Goal: Information Seeking & Learning: Learn about a topic

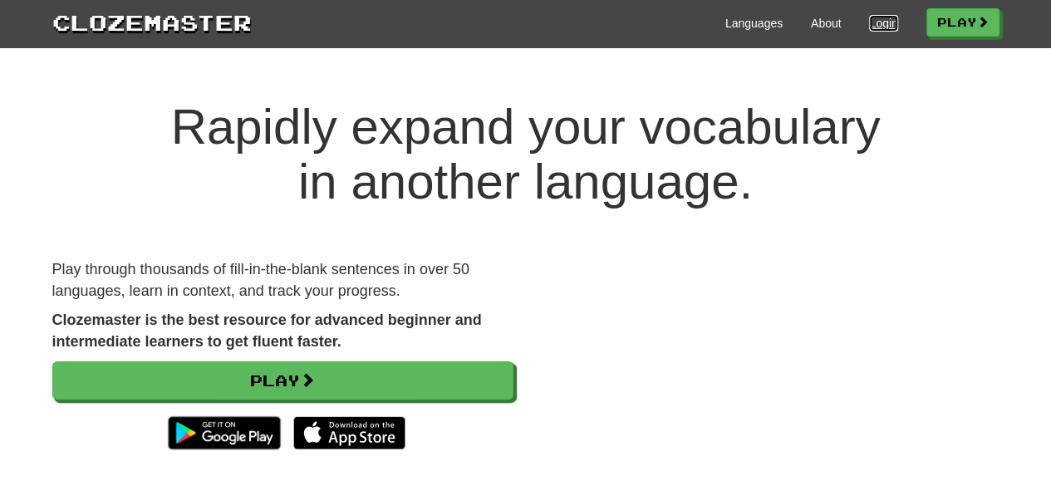
click at [879, 28] on link "Login" at bounding box center [883, 23] width 28 height 17
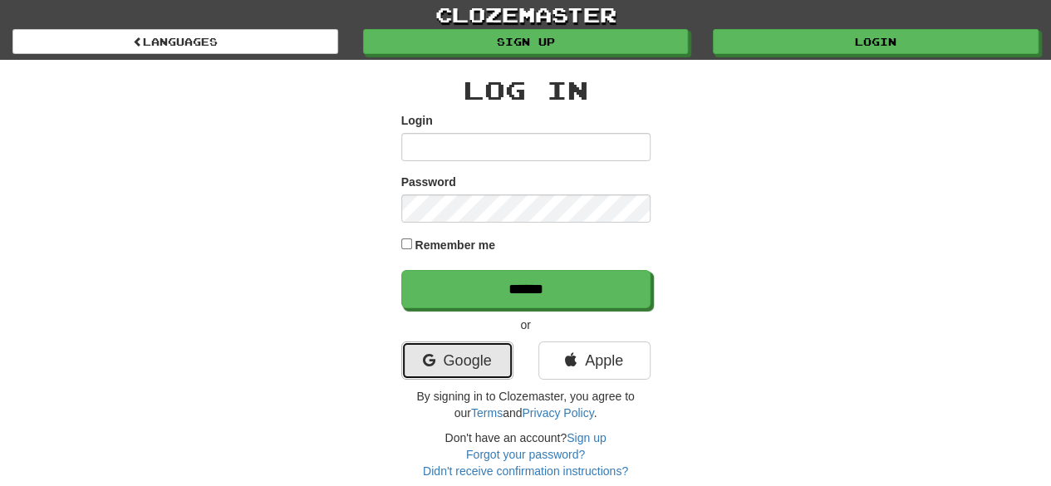
click at [463, 355] on link "Google" at bounding box center [457, 360] width 112 height 38
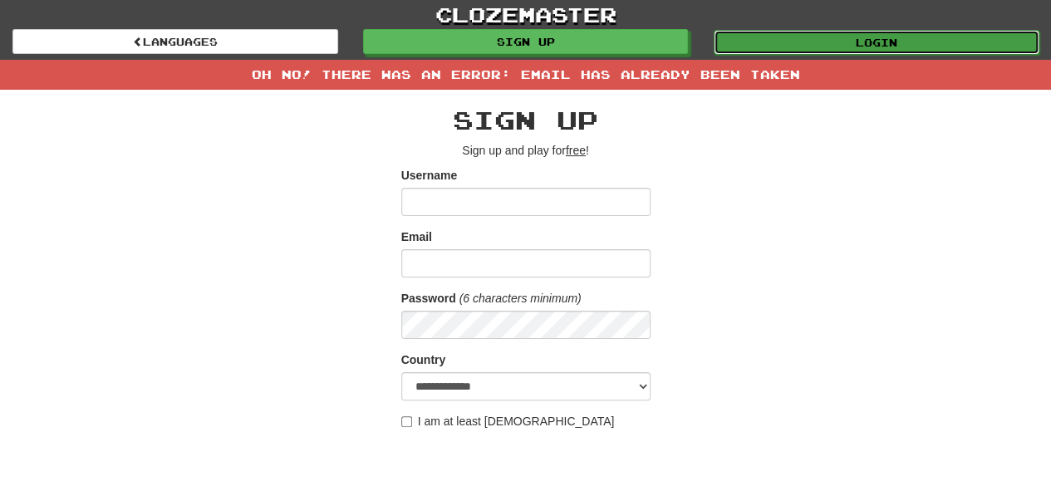
click at [776, 36] on link "Login" at bounding box center [877, 42] width 326 height 25
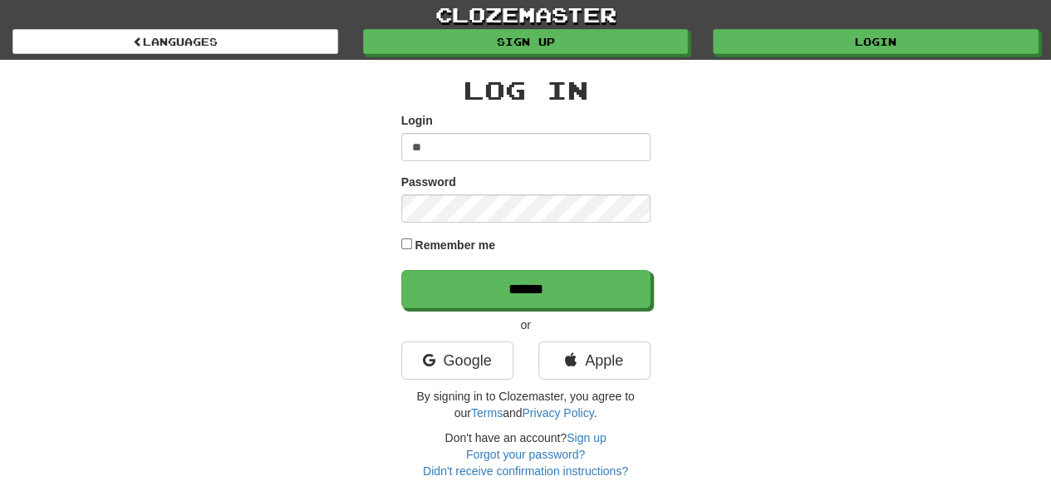
type input "*"
type input "**********"
click at [401, 270] on input "******" at bounding box center [525, 289] width 249 height 38
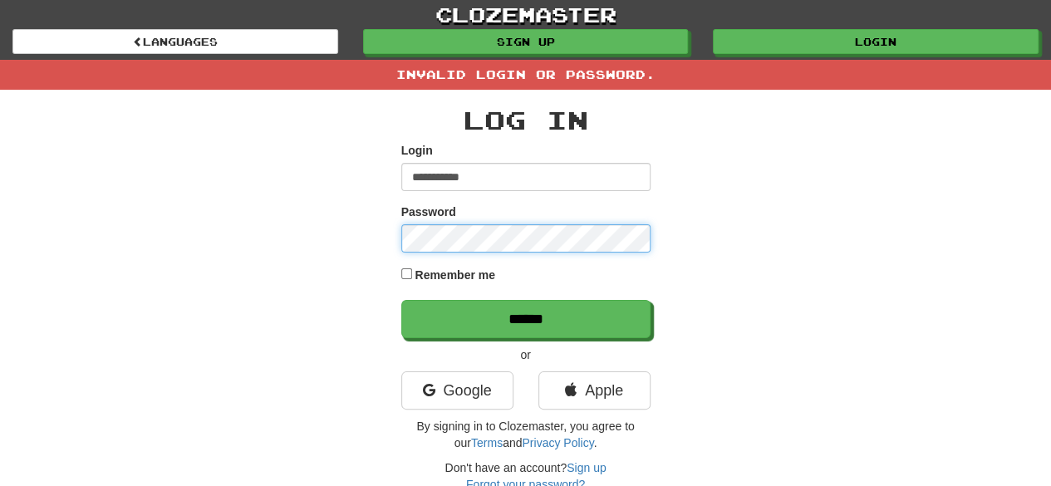
click at [401, 300] on input "******" at bounding box center [525, 319] width 249 height 38
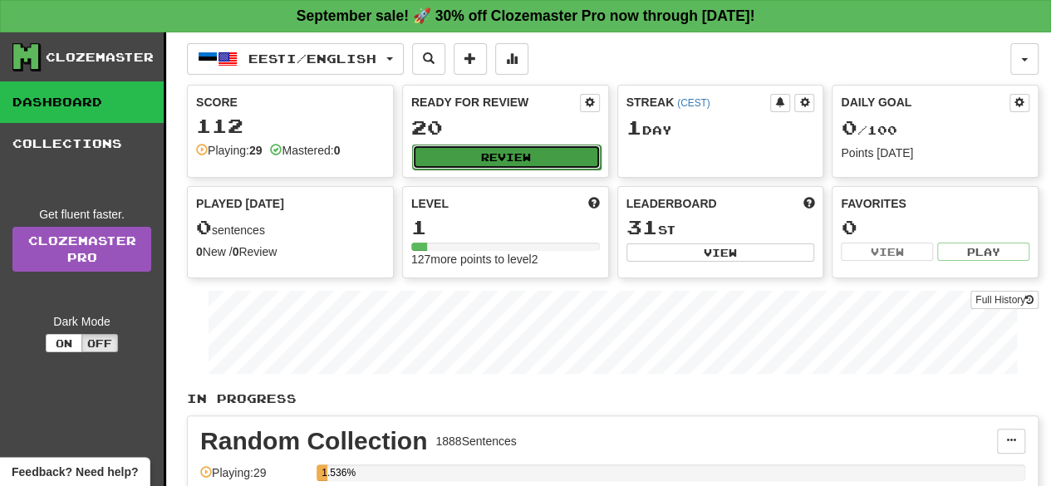
click at [467, 155] on button "Review" at bounding box center [506, 157] width 189 height 25
select select "**"
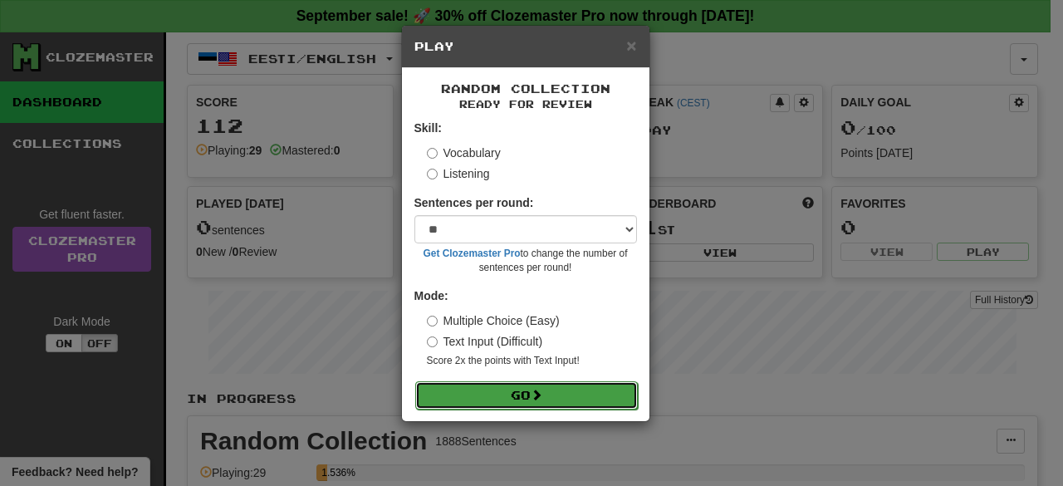
click at [459, 393] on button "Go" at bounding box center [526, 395] width 223 height 28
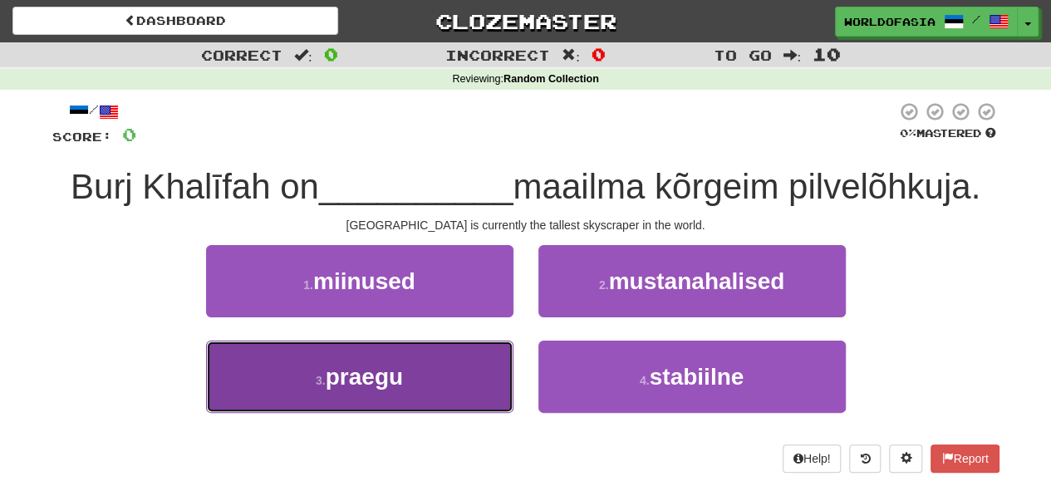
click at [394, 375] on span "praegu" at bounding box center [364, 377] width 77 height 26
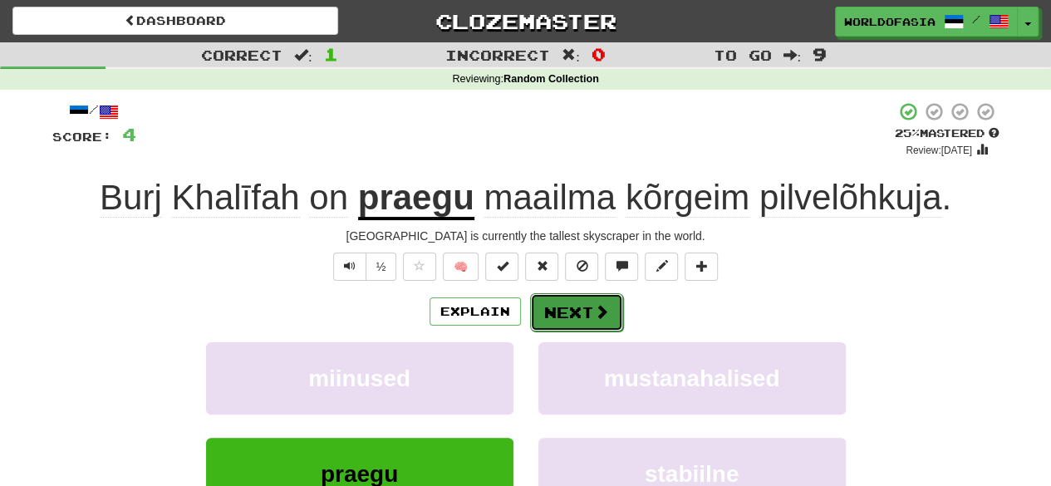
click at [597, 318] on span at bounding box center [601, 311] width 15 height 15
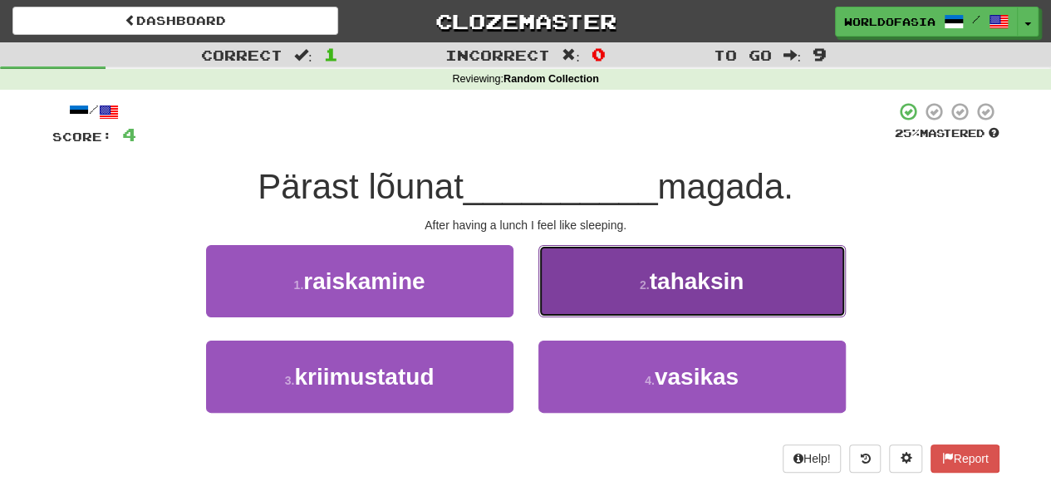
click at [625, 290] on button "2 . tahaksin" at bounding box center [691, 281] width 307 height 72
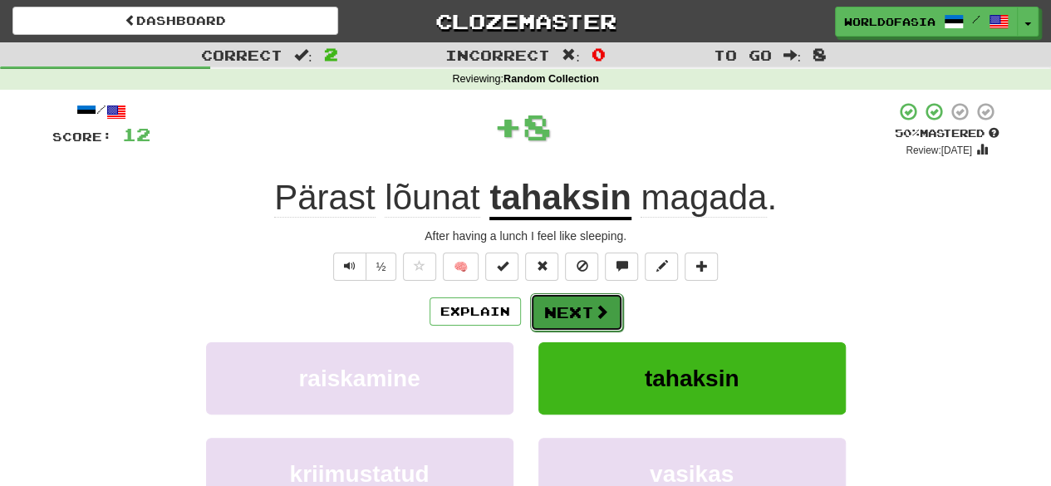
click at [566, 305] on button "Next" at bounding box center [576, 312] width 93 height 38
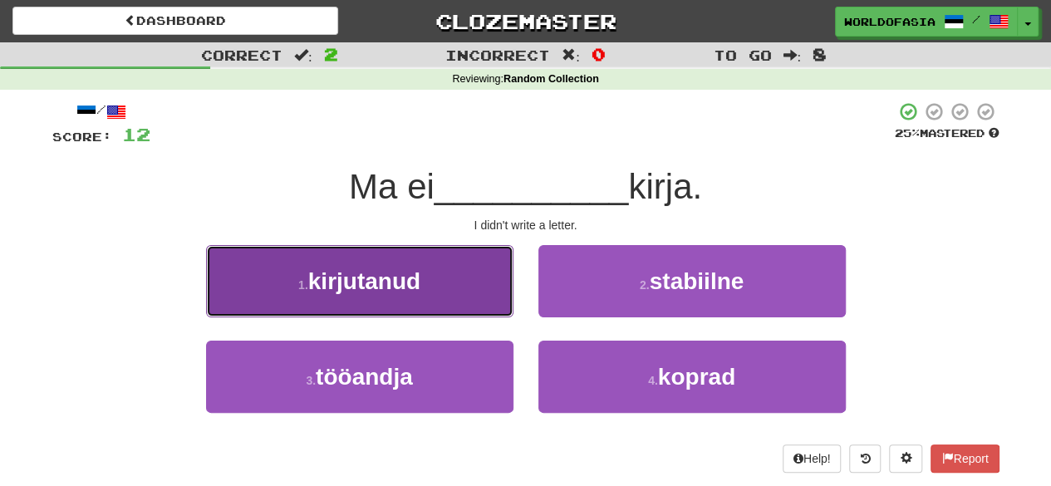
click at [434, 278] on button "1 . kirjutanud" at bounding box center [359, 281] width 307 height 72
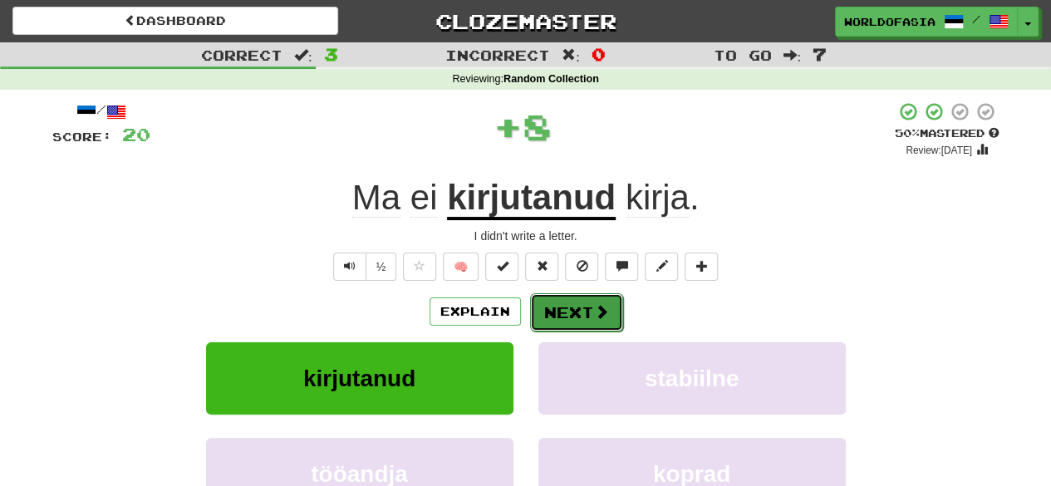
click at [580, 317] on button "Next" at bounding box center [576, 312] width 93 height 38
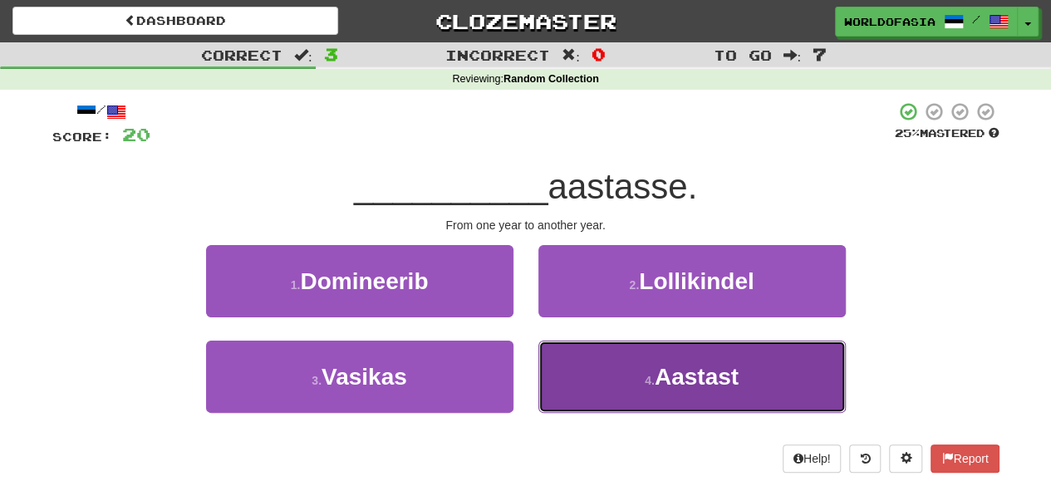
click at [598, 361] on button "4 . Aastast" at bounding box center [691, 377] width 307 height 72
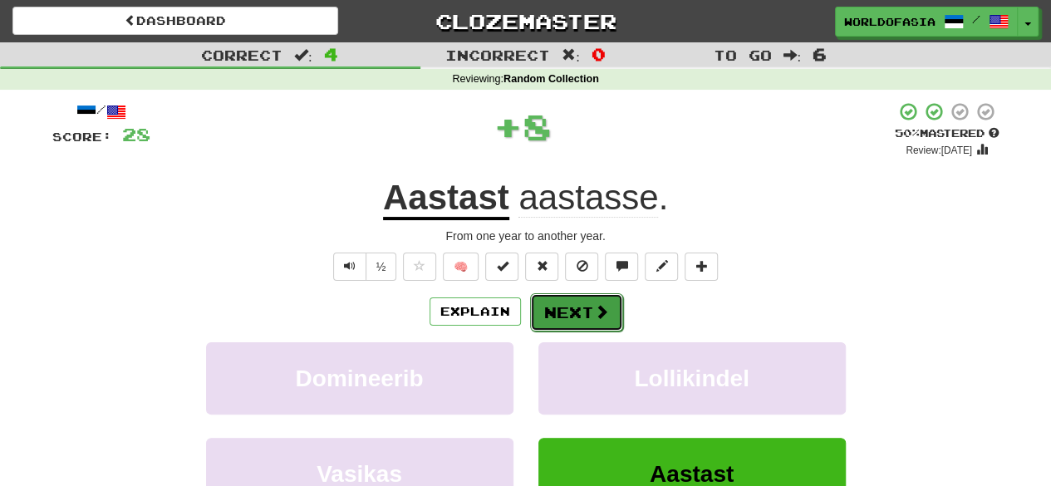
click at [559, 307] on button "Next" at bounding box center [576, 312] width 93 height 38
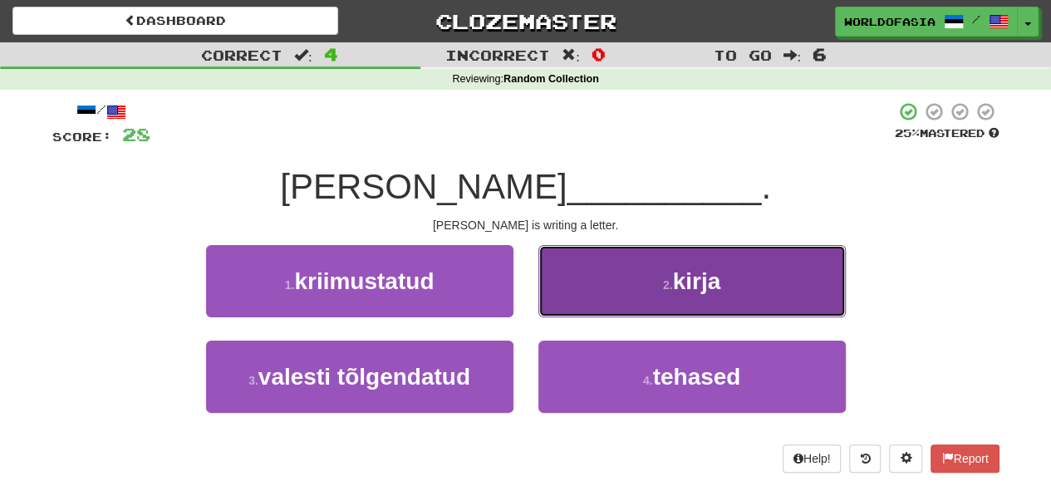
click at [631, 272] on button "2 . kirja" at bounding box center [691, 281] width 307 height 72
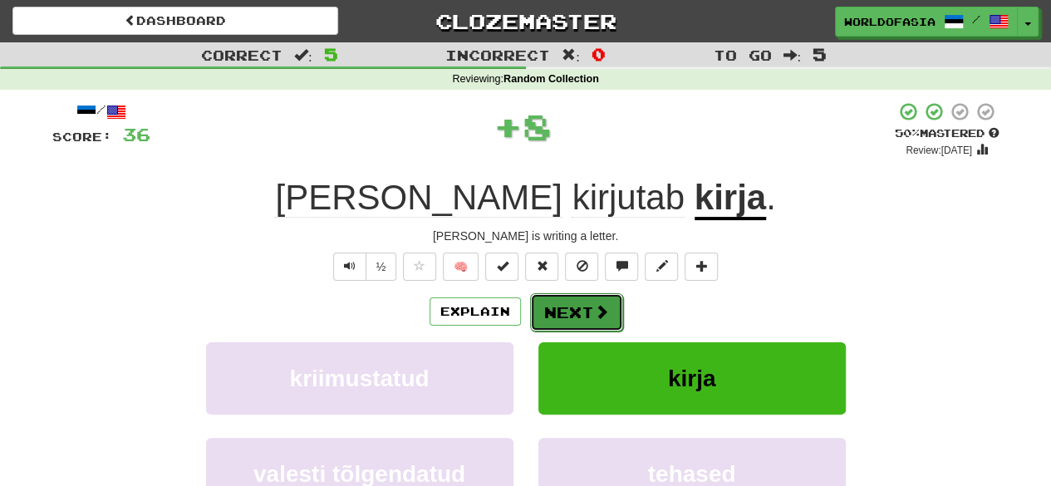
click at [572, 306] on button "Next" at bounding box center [576, 312] width 93 height 38
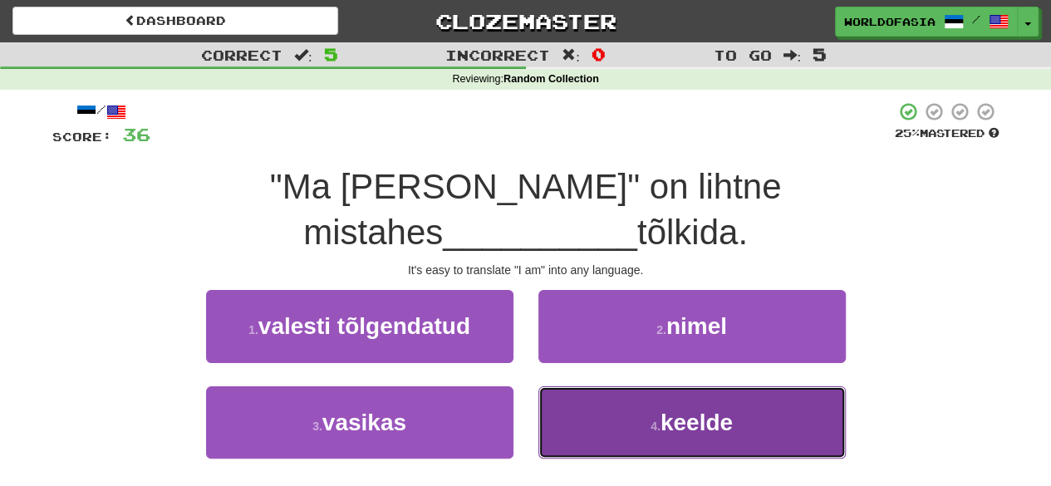
click at [621, 386] on button "4 . keelde" at bounding box center [691, 422] width 307 height 72
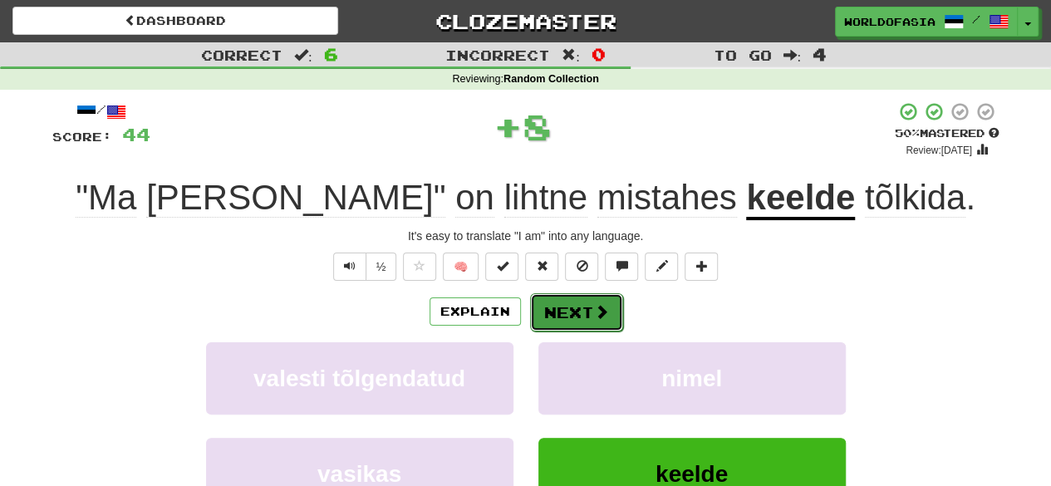
click at [570, 316] on button "Next" at bounding box center [576, 312] width 93 height 38
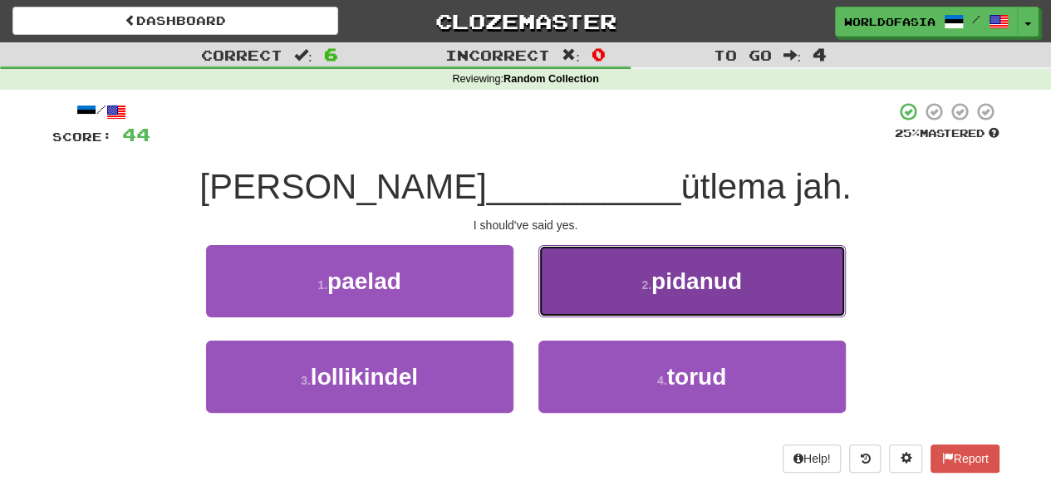
click at [653, 307] on button "2 . pidanud" at bounding box center [691, 281] width 307 height 72
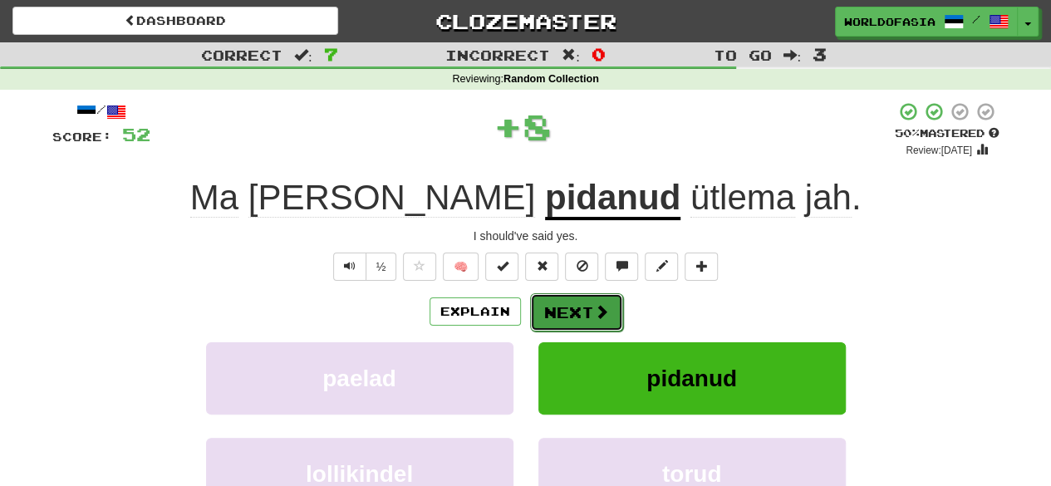
click at [580, 321] on button "Next" at bounding box center [576, 312] width 93 height 38
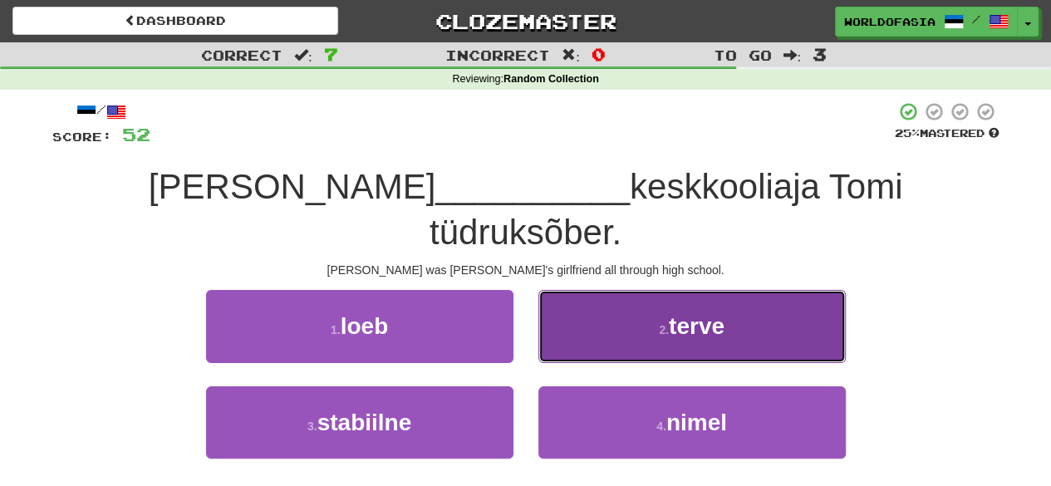
click at [636, 290] on button "2 . terve" at bounding box center [691, 326] width 307 height 72
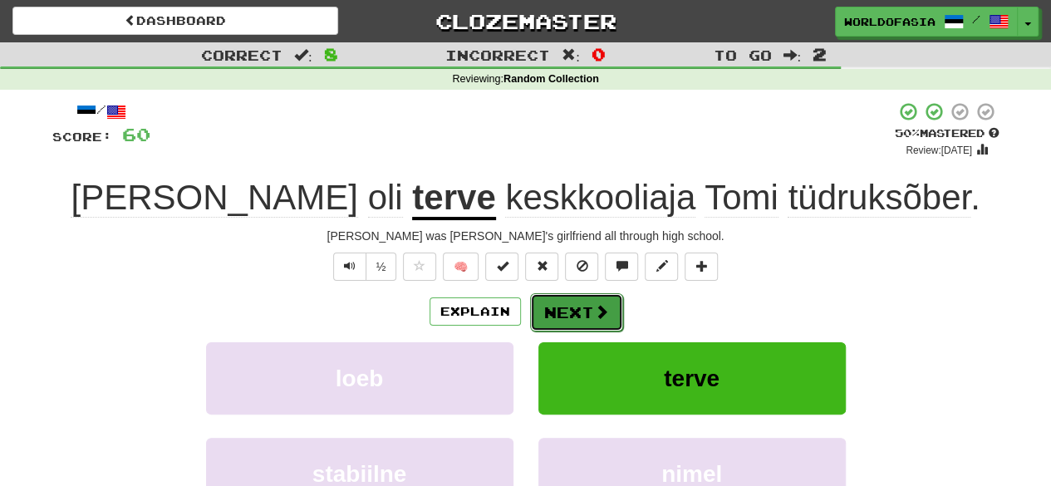
click at [600, 311] on span at bounding box center [601, 311] width 15 height 15
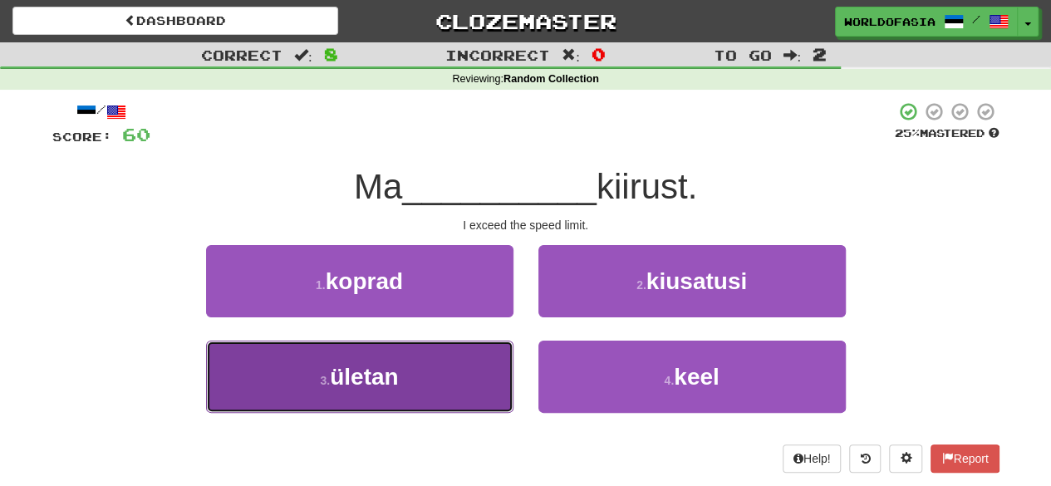
click at [450, 384] on button "3 . ületan" at bounding box center [359, 377] width 307 height 72
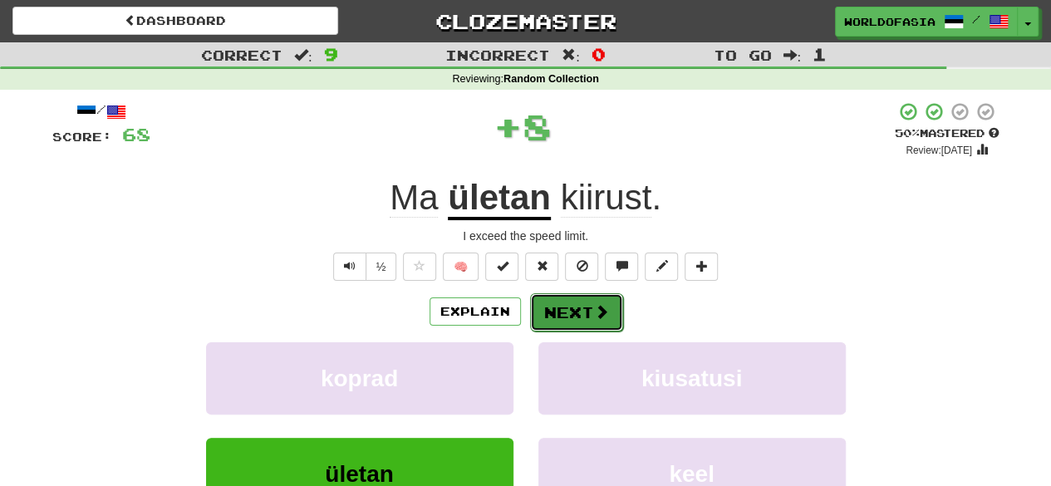
click at [581, 304] on button "Next" at bounding box center [576, 312] width 93 height 38
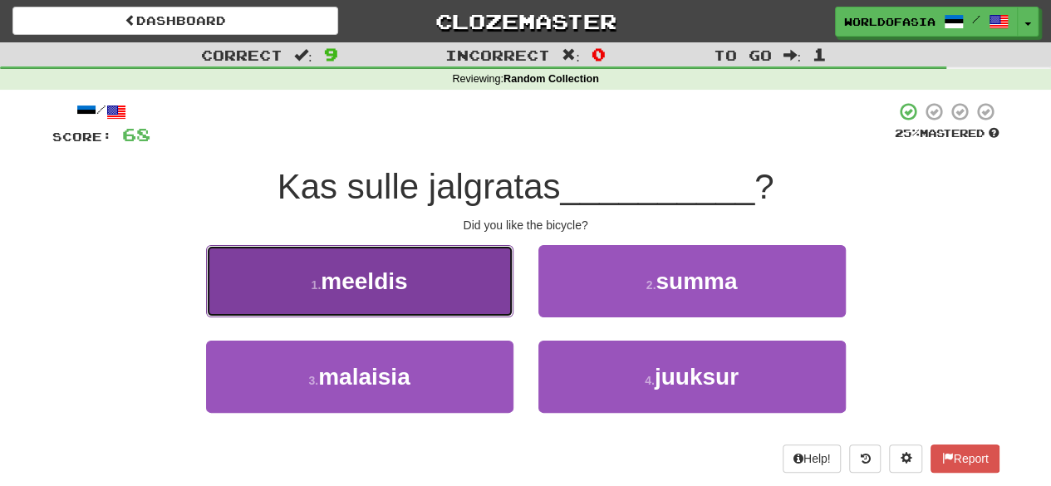
click at [480, 285] on button "1 . meeldis" at bounding box center [359, 281] width 307 height 72
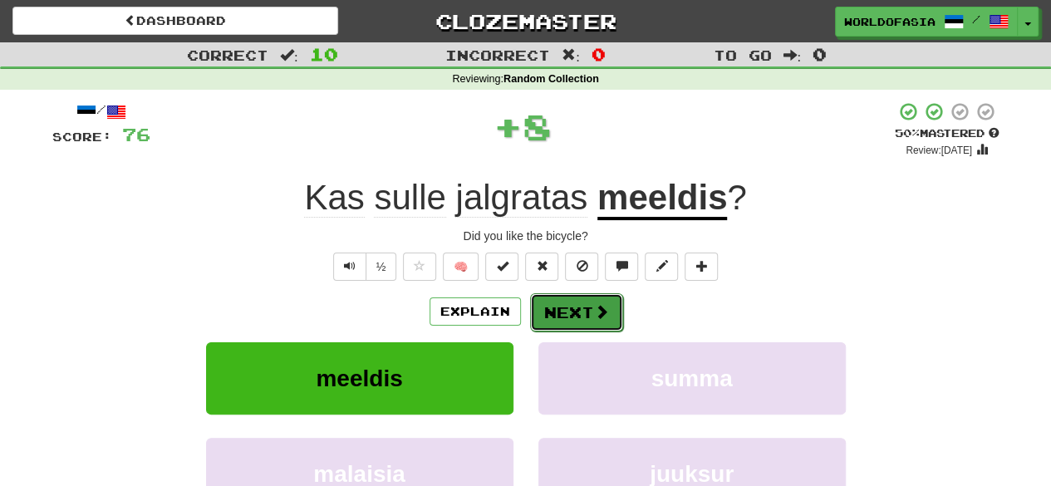
click at [580, 315] on button "Next" at bounding box center [576, 312] width 93 height 38
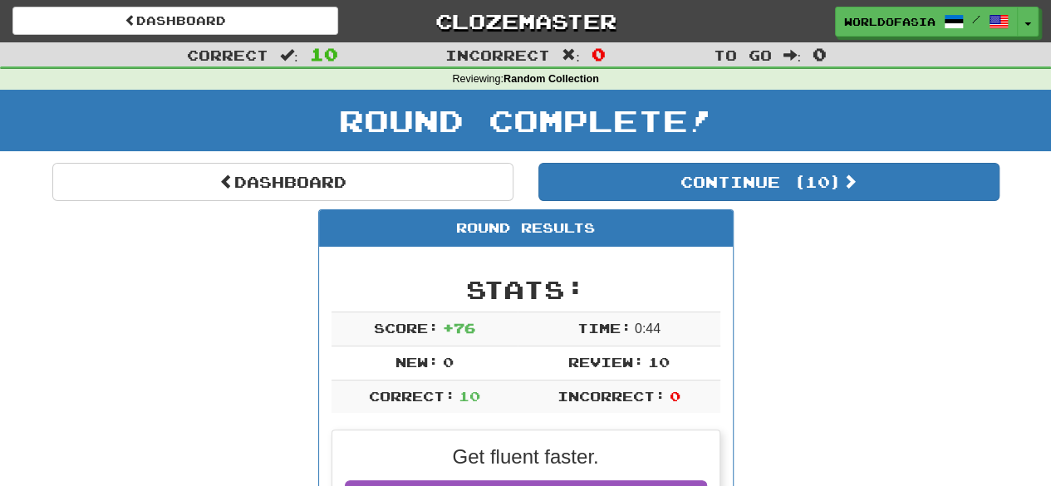
scroll to position [425, 0]
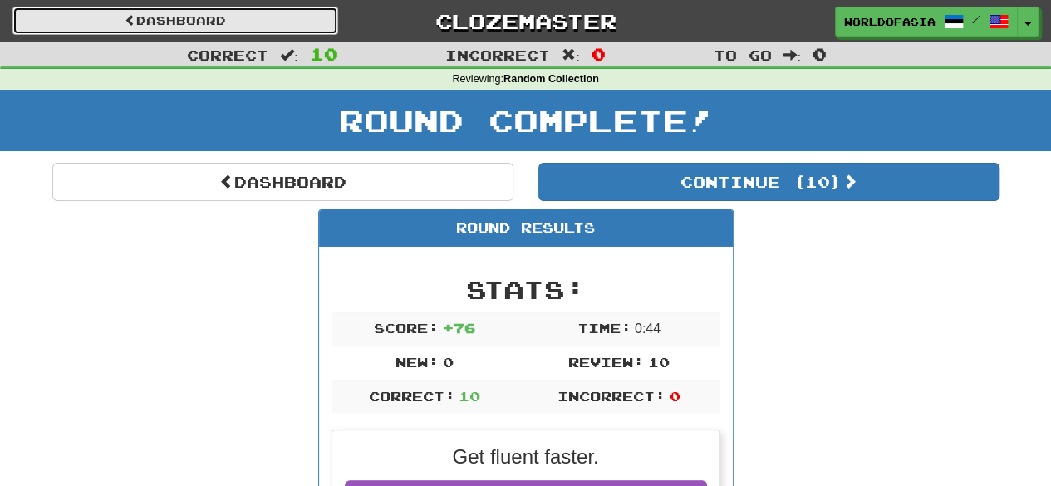
click at [269, 27] on link "Dashboard" at bounding box center [175, 21] width 326 height 28
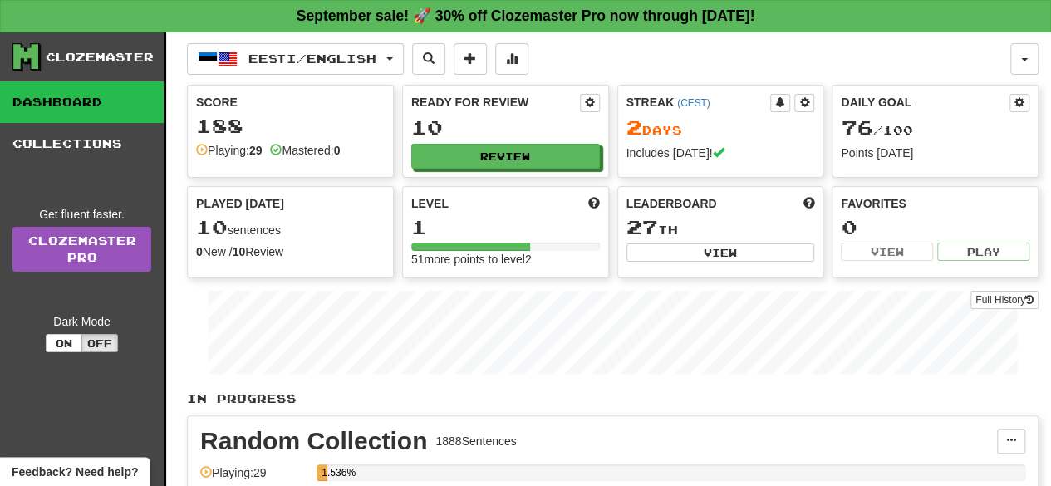
click at [266, 112] on div "Score 188 Playing: 29 Mastered: 0" at bounding box center [290, 126] width 205 height 81
click at [282, 145] on span at bounding box center [276, 150] width 12 height 12
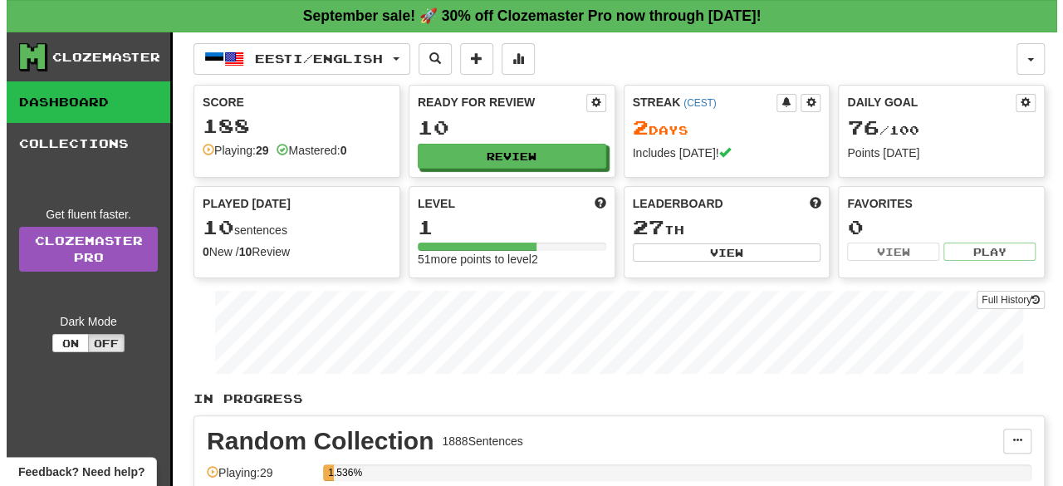
scroll to position [425, 0]
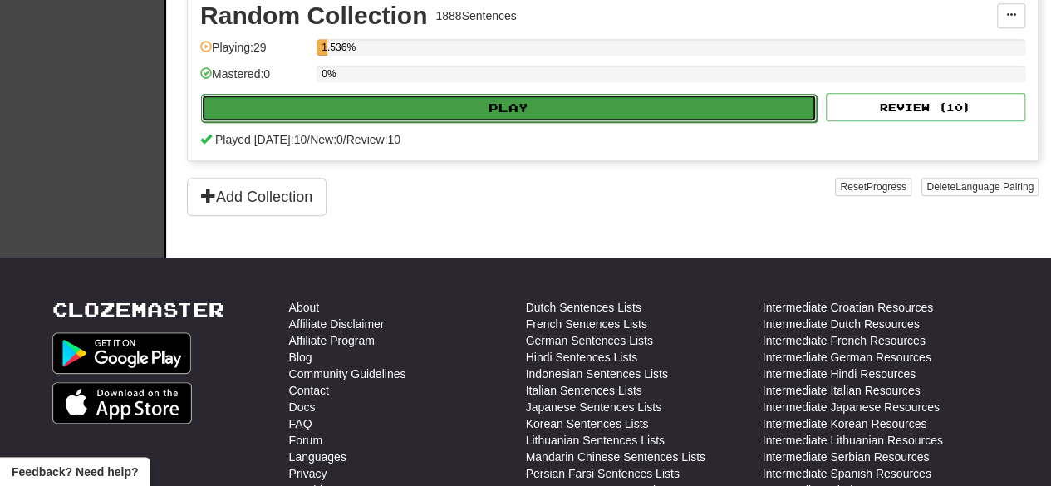
click at [508, 97] on button "Play" at bounding box center [509, 108] width 616 height 28
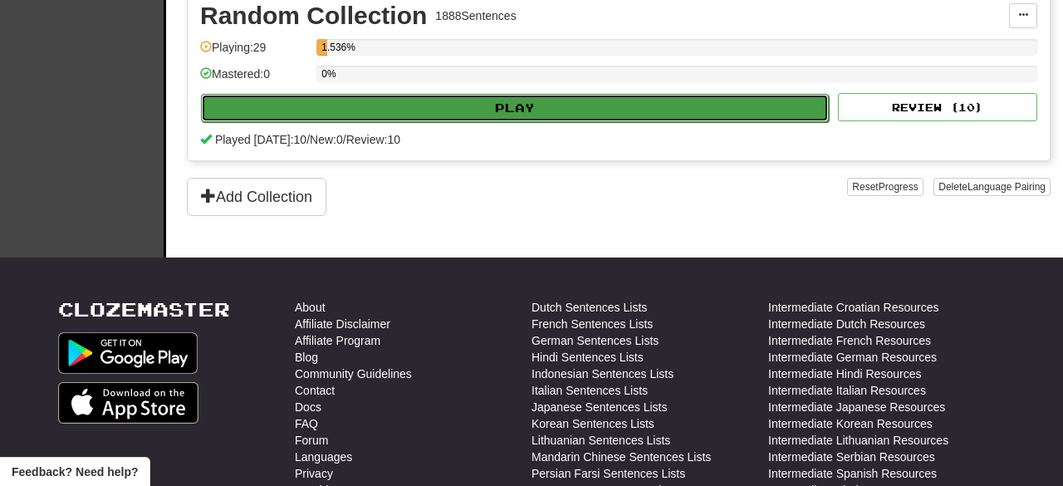
select select "**"
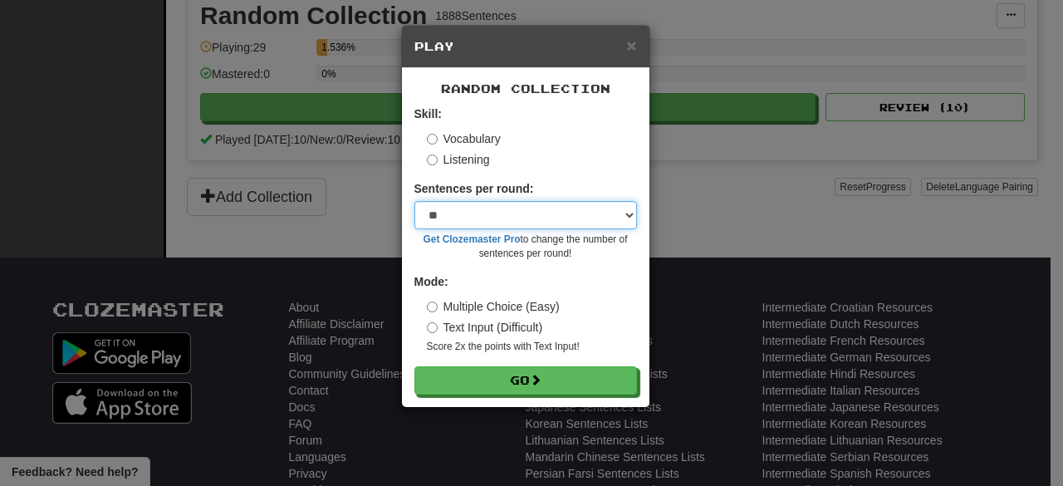
click at [621, 213] on select "* ** ** ** ** ** *** ********" at bounding box center [525, 215] width 223 height 28
click at [449, 212] on select "* ** ** ** ** ** *** ********" at bounding box center [525, 215] width 223 height 28
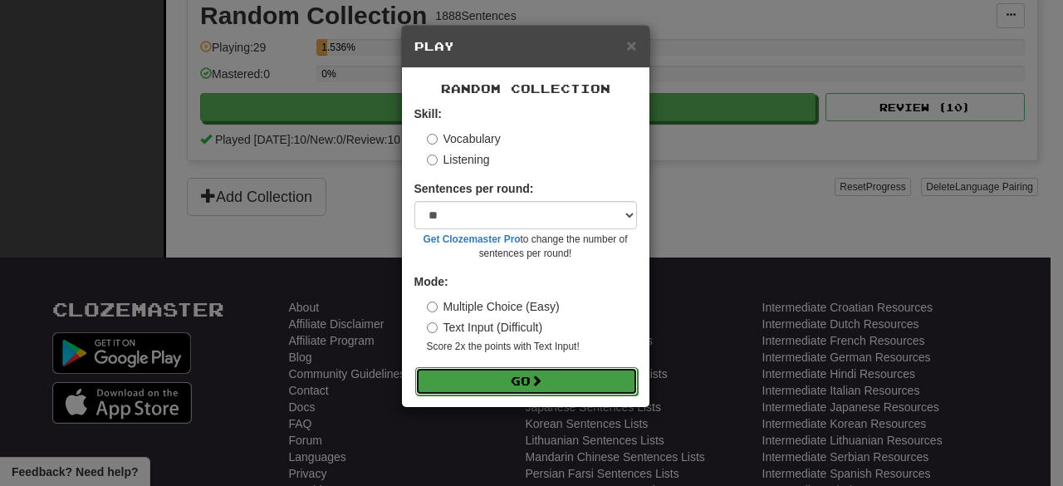
click at [492, 382] on button "Go" at bounding box center [526, 381] width 223 height 28
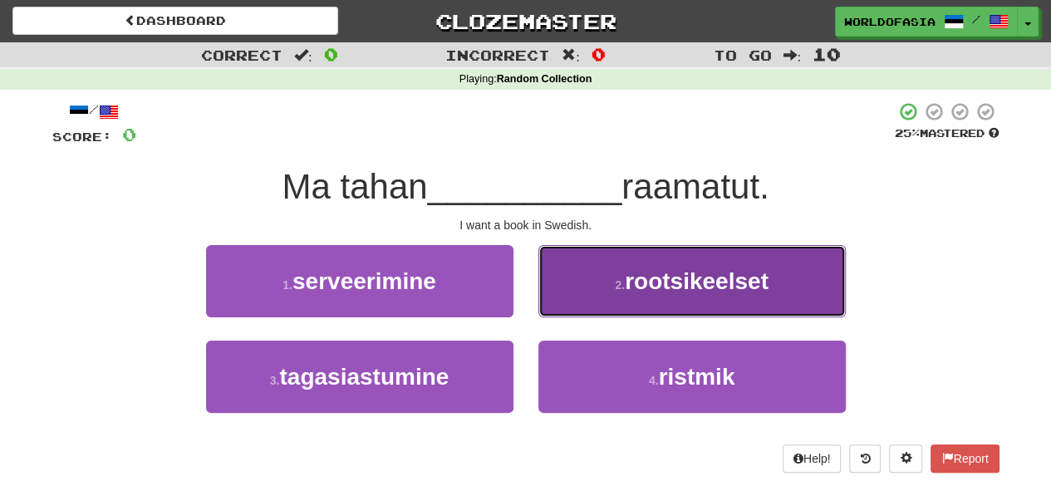
click at [611, 287] on button "2 . rootsikeelset" at bounding box center [691, 281] width 307 height 72
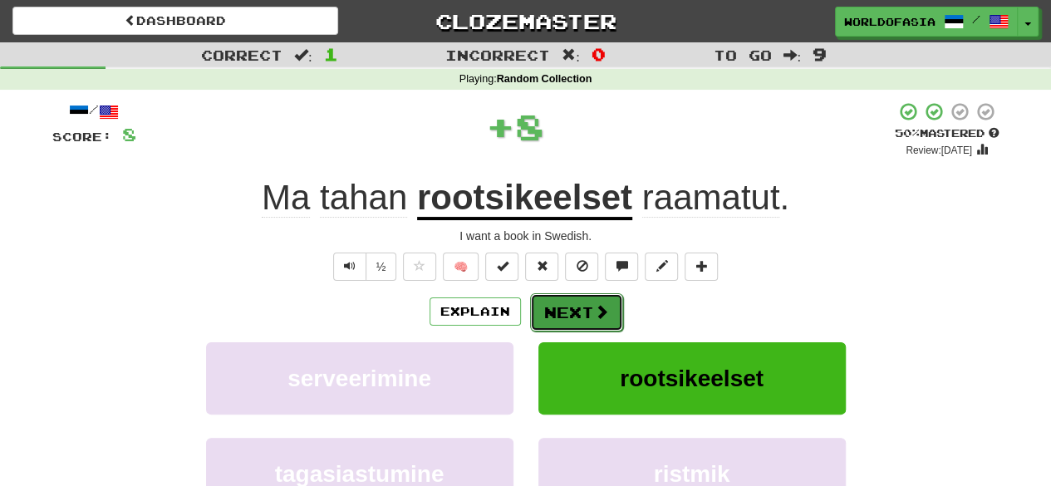
click at [566, 307] on button "Next" at bounding box center [576, 312] width 93 height 38
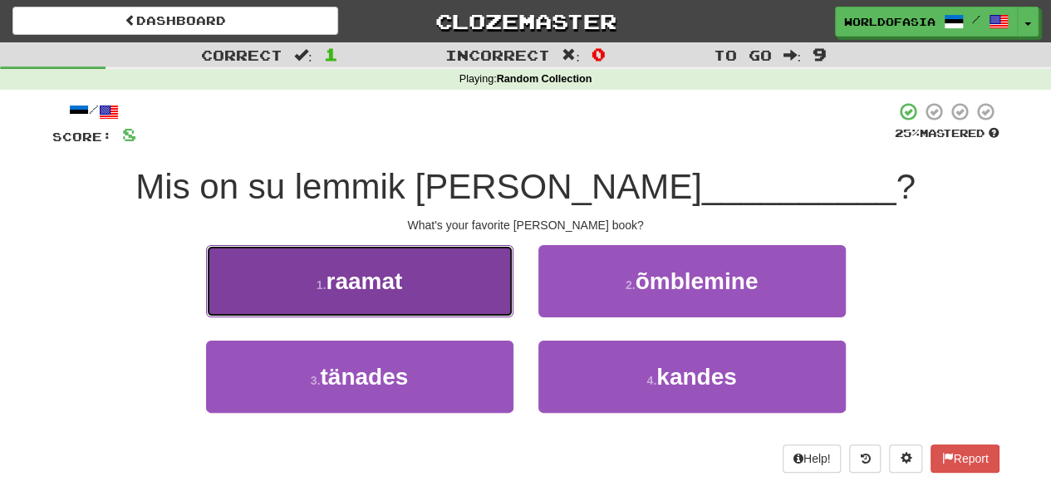
click at [382, 275] on span "raamat" at bounding box center [364, 281] width 76 height 26
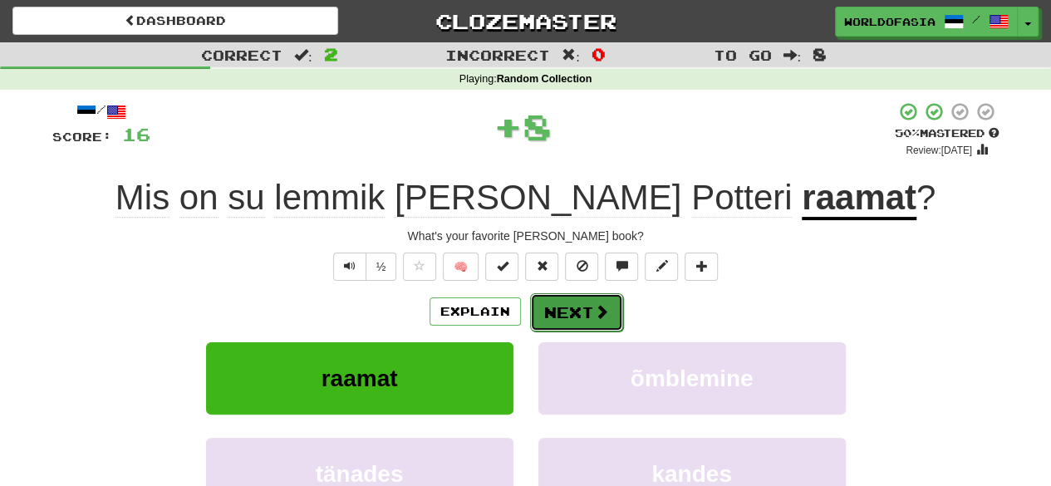
click at [582, 315] on button "Next" at bounding box center [576, 312] width 93 height 38
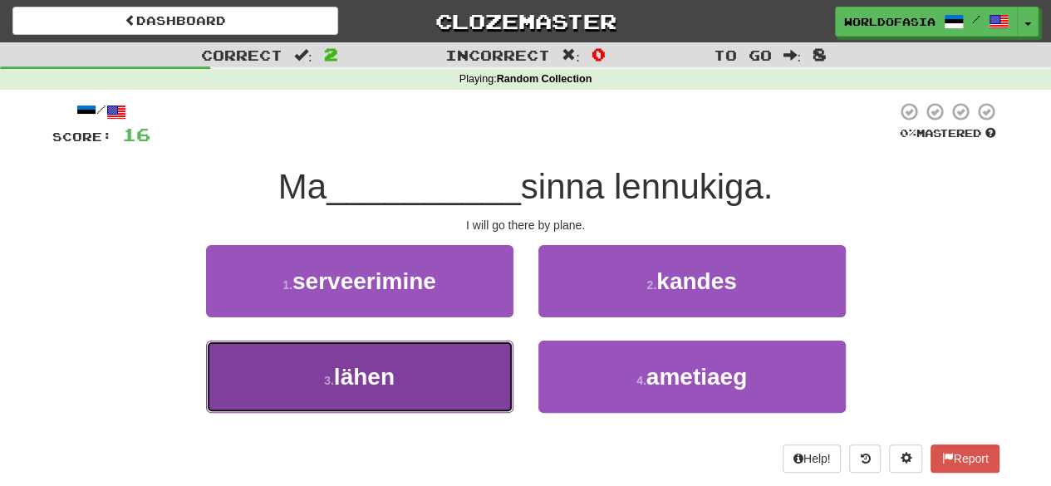
click at [387, 374] on span "lähen" at bounding box center [364, 377] width 61 height 26
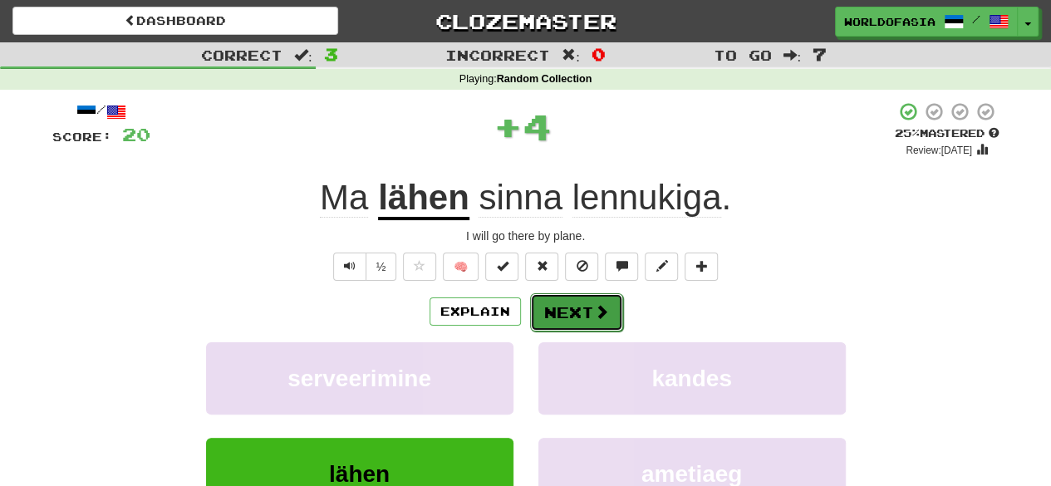
click at [586, 321] on button "Next" at bounding box center [576, 312] width 93 height 38
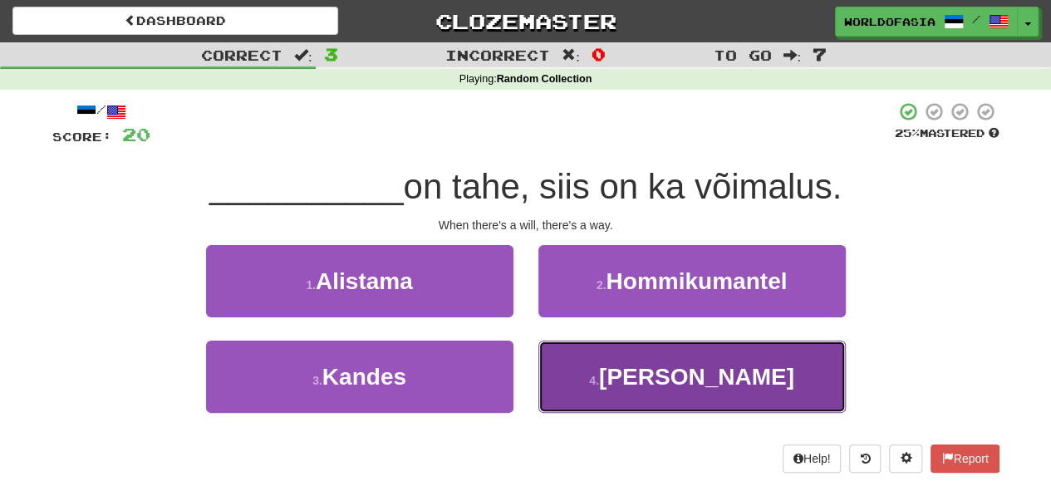
click at [647, 392] on button "4 . Kui" at bounding box center [691, 377] width 307 height 72
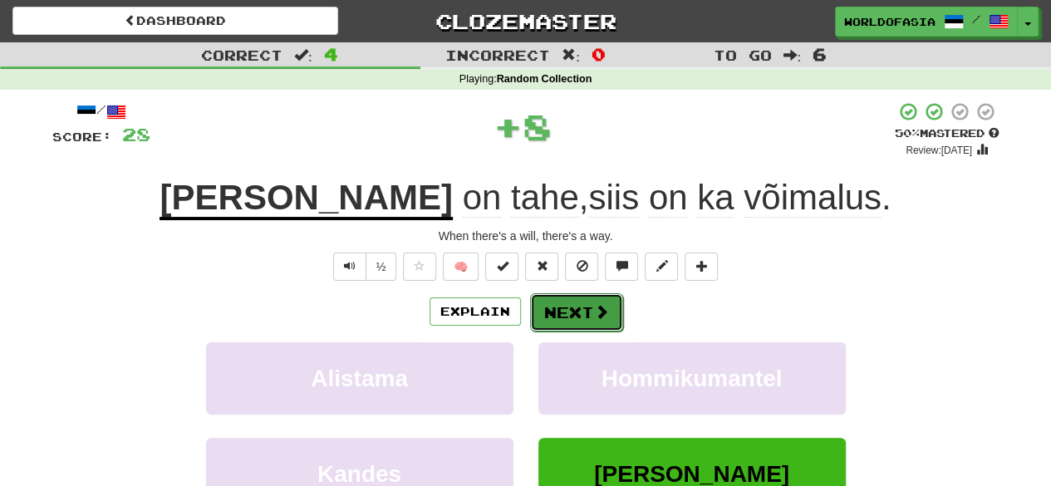
click at [567, 302] on button "Next" at bounding box center [576, 312] width 93 height 38
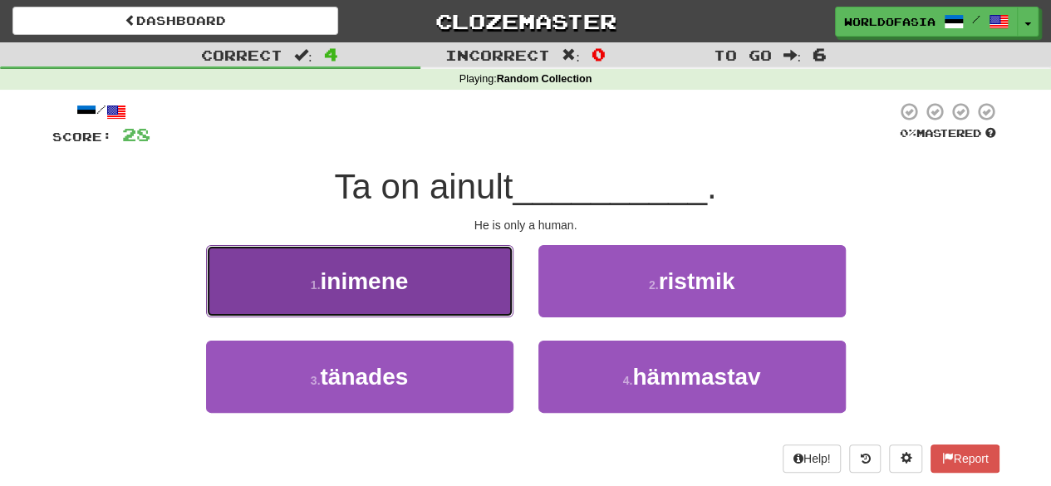
click at [468, 293] on button "1 . inimene" at bounding box center [359, 281] width 307 height 72
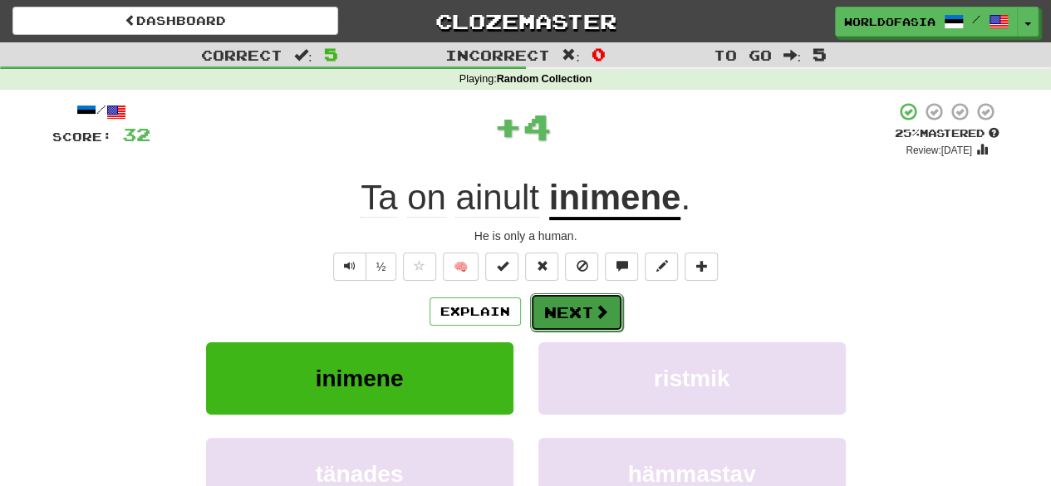
click at [555, 306] on button "Next" at bounding box center [576, 312] width 93 height 38
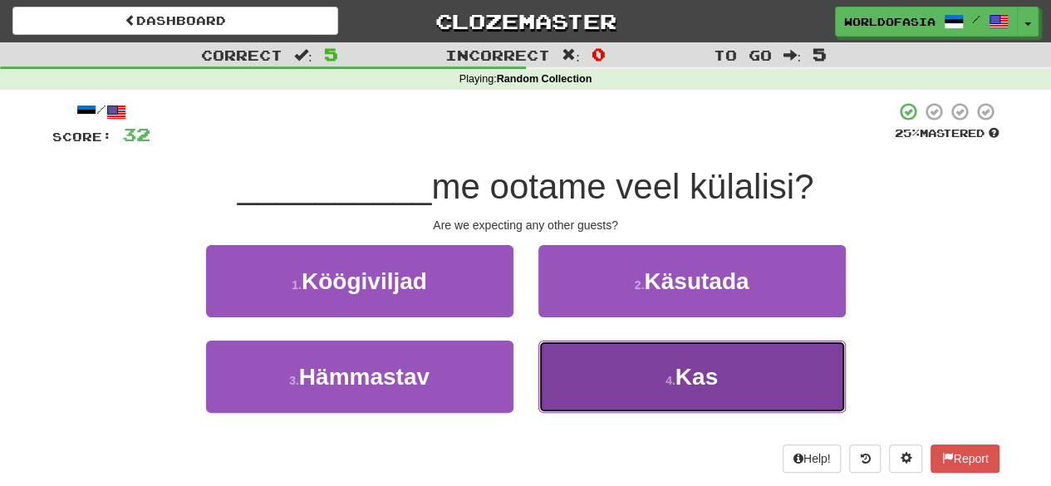
click at [589, 361] on button "4 . Kas" at bounding box center [691, 377] width 307 height 72
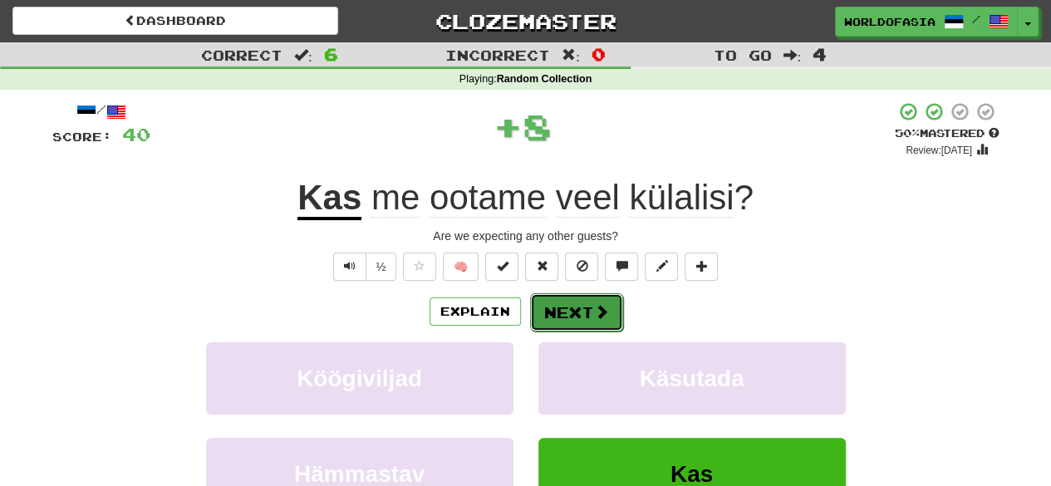
click at [580, 320] on button "Next" at bounding box center [576, 312] width 93 height 38
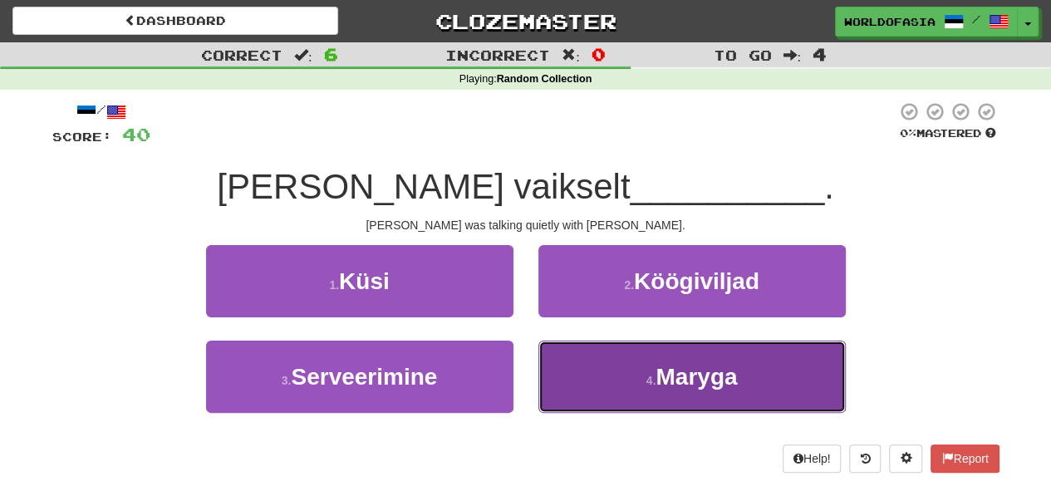
click at [583, 368] on button "4 . Maryga" at bounding box center [691, 377] width 307 height 72
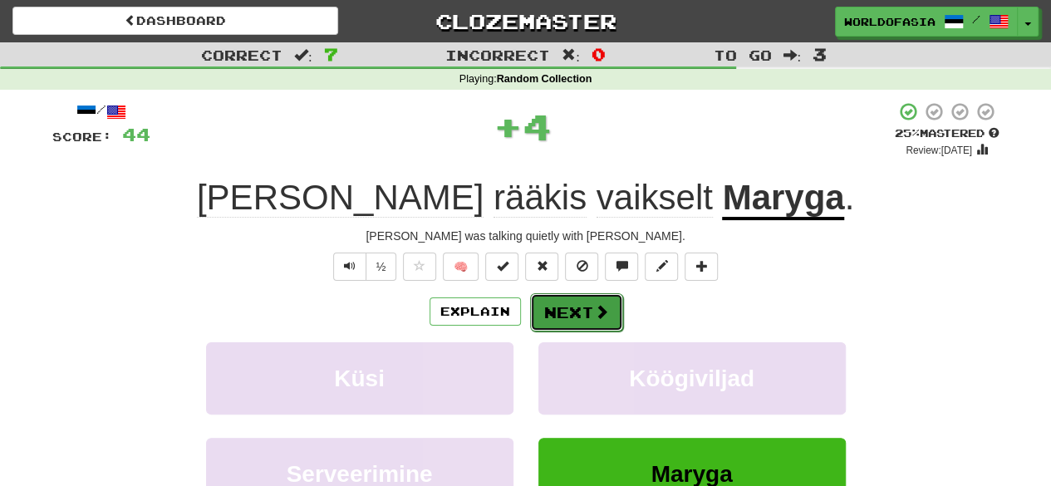
click at [557, 295] on button "Next" at bounding box center [576, 312] width 93 height 38
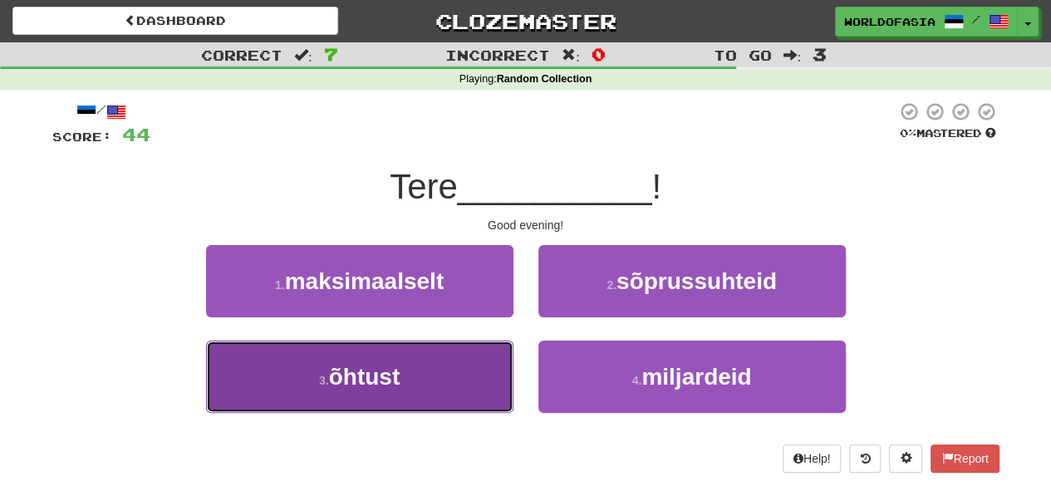
click at [480, 374] on button "3 . õhtust" at bounding box center [359, 377] width 307 height 72
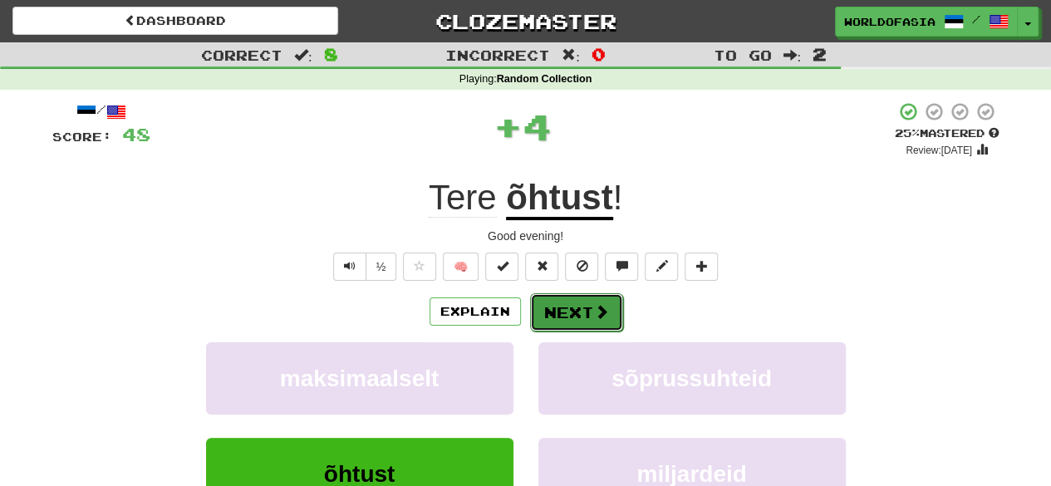
click at [585, 308] on button "Next" at bounding box center [576, 312] width 93 height 38
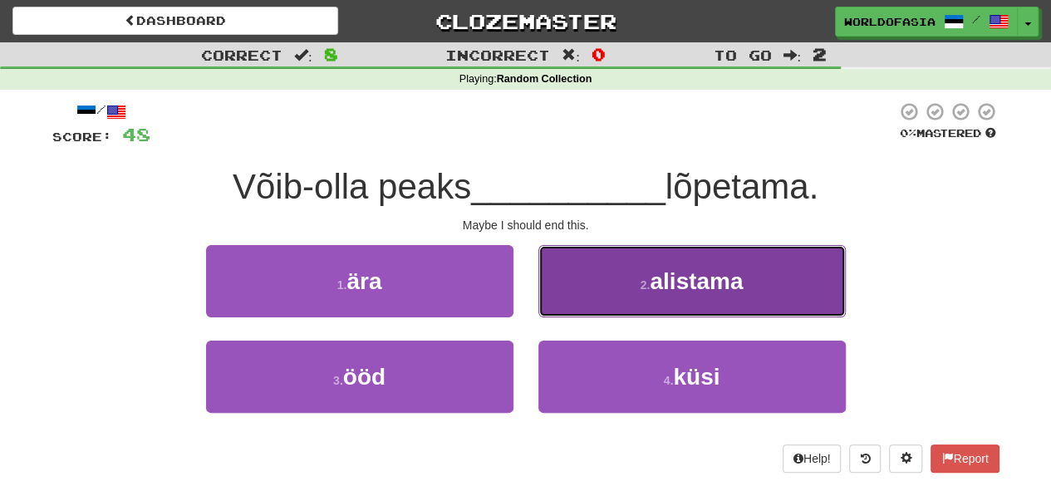
click at [618, 272] on button "2 . alistama" at bounding box center [691, 281] width 307 height 72
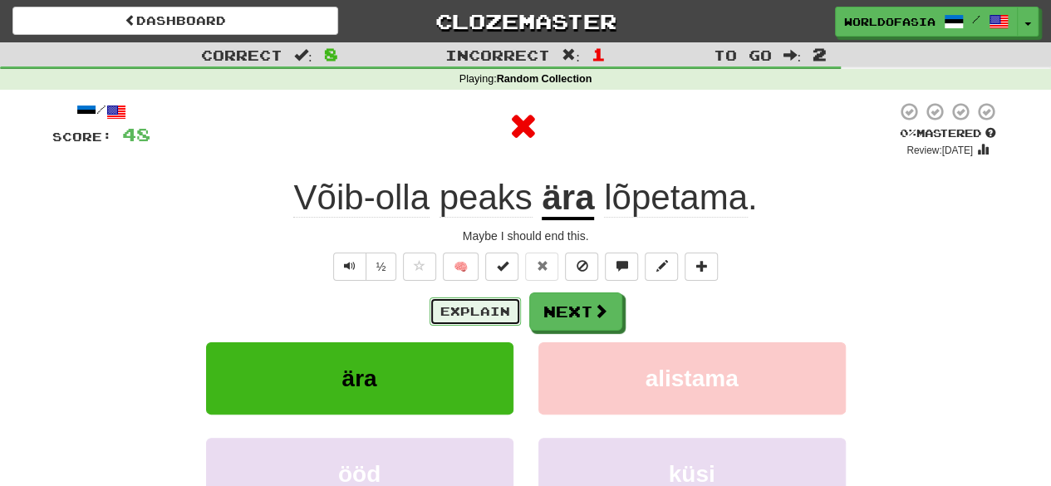
click at [498, 324] on button "Explain" at bounding box center [474, 311] width 91 height 28
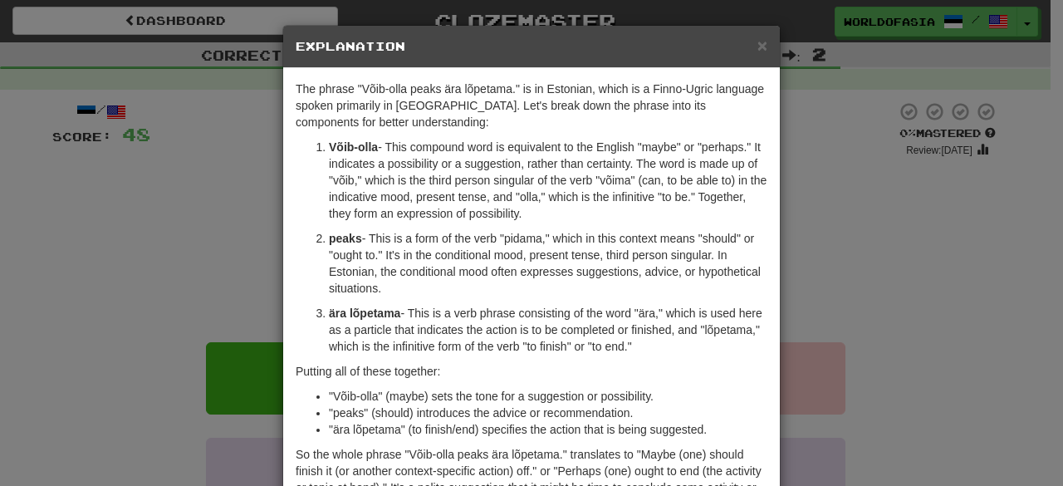
click at [542, 273] on p "peaks - This is a form of the verb "pidama," which in this context means "shoul…" at bounding box center [548, 263] width 439 height 66
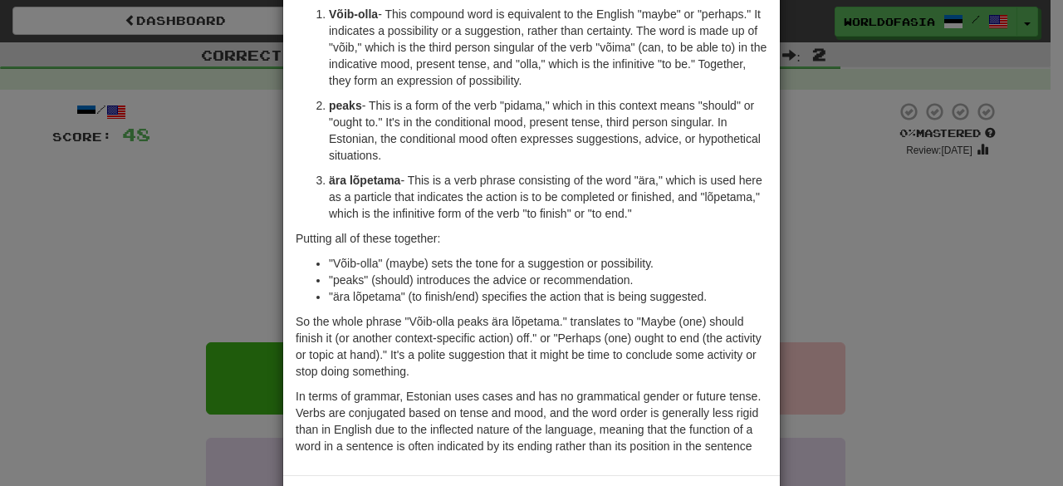
scroll to position [166, 0]
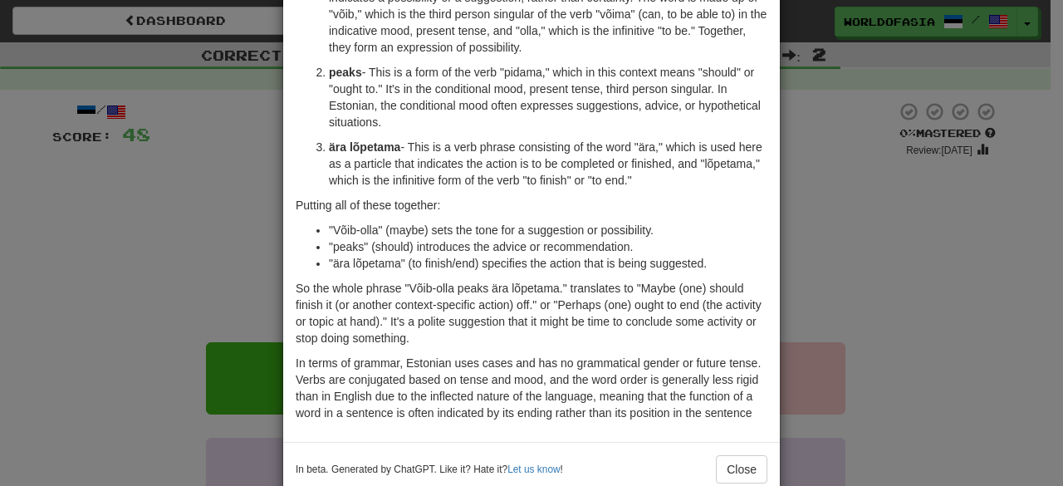
click at [919, 209] on div "× Explanation The phrase "Võib-olla peaks ära lõpetama." is in Estonian, which …" at bounding box center [531, 243] width 1063 height 486
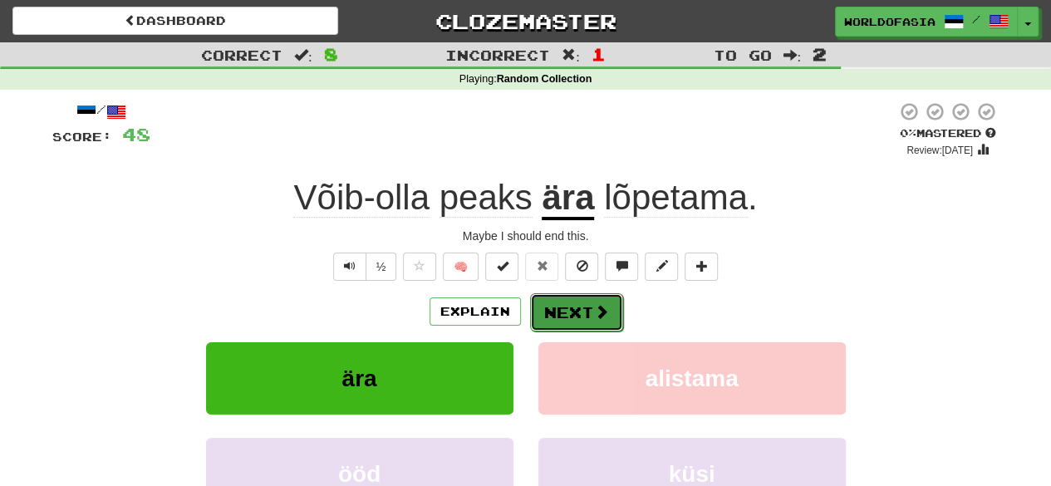
click at [584, 307] on button "Next" at bounding box center [576, 312] width 93 height 38
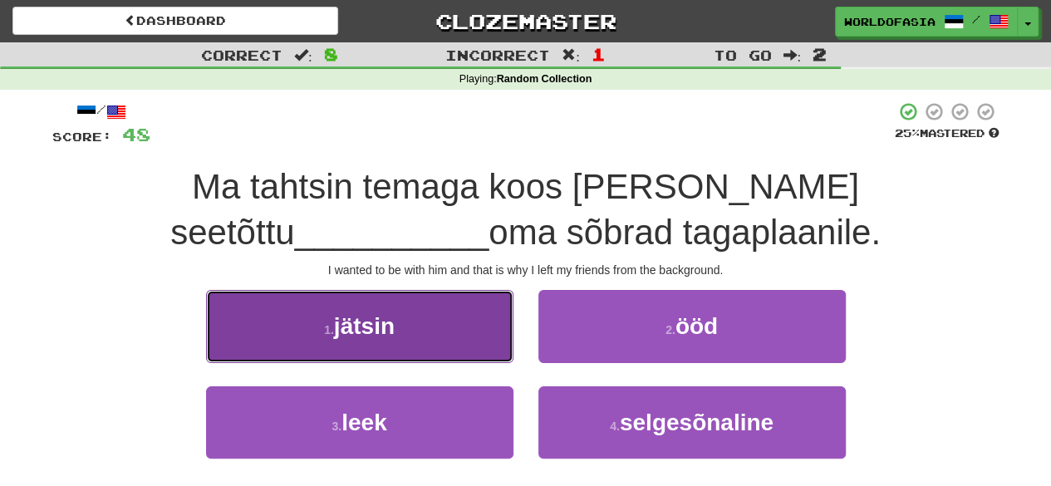
click at [412, 331] on button "1 . jätsin" at bounding box center [359, 326] width 307 height 72
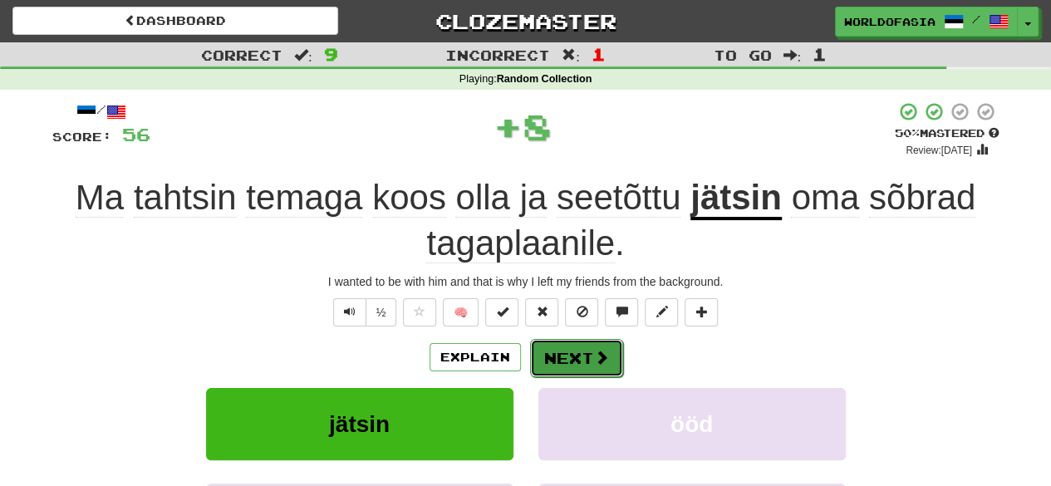
click at [573, 356] on button "Next" at bounding box center [576, 358] width 93 height 38
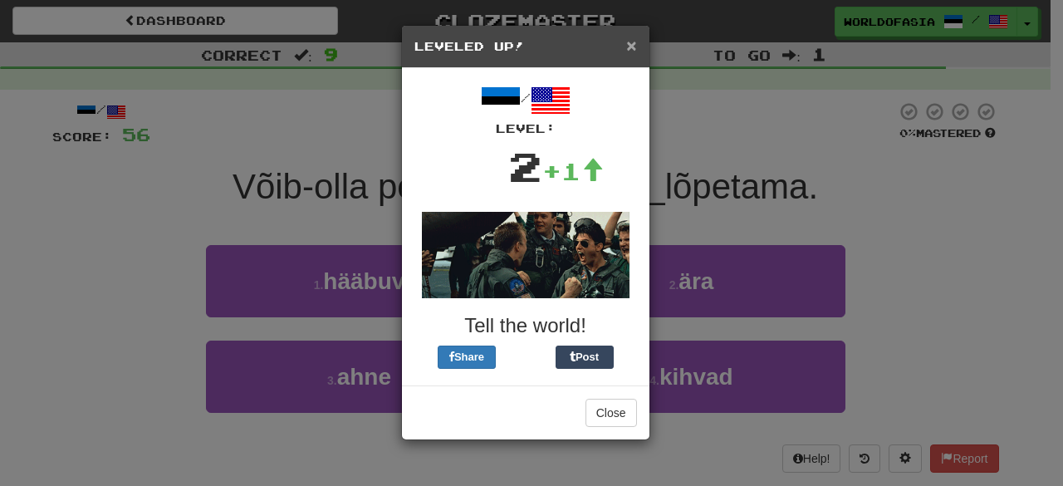
click at [633, 46] on span "×" at bounding box center [631, 45] width 10 height 19
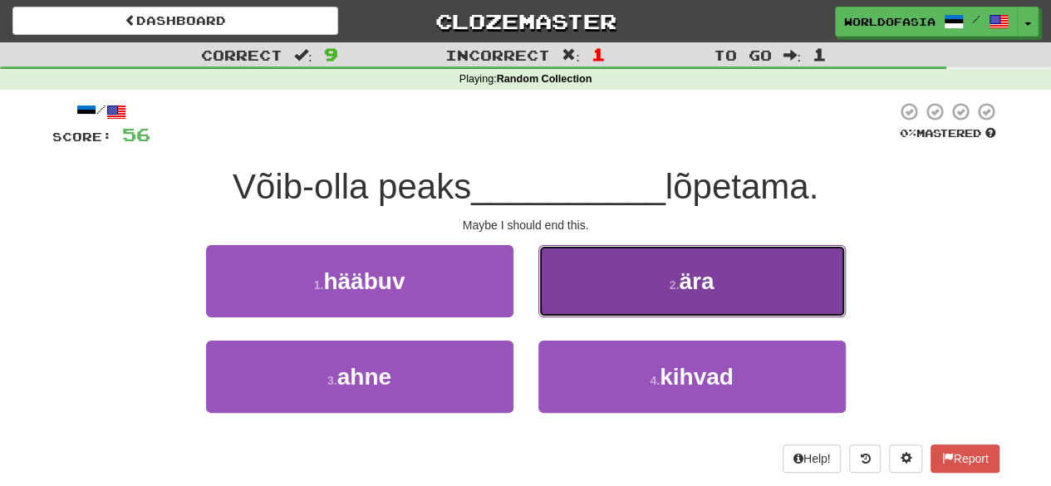
click at [666, 279] on button "2 . ära" at bounding box center [691, 281] width 307 height 72
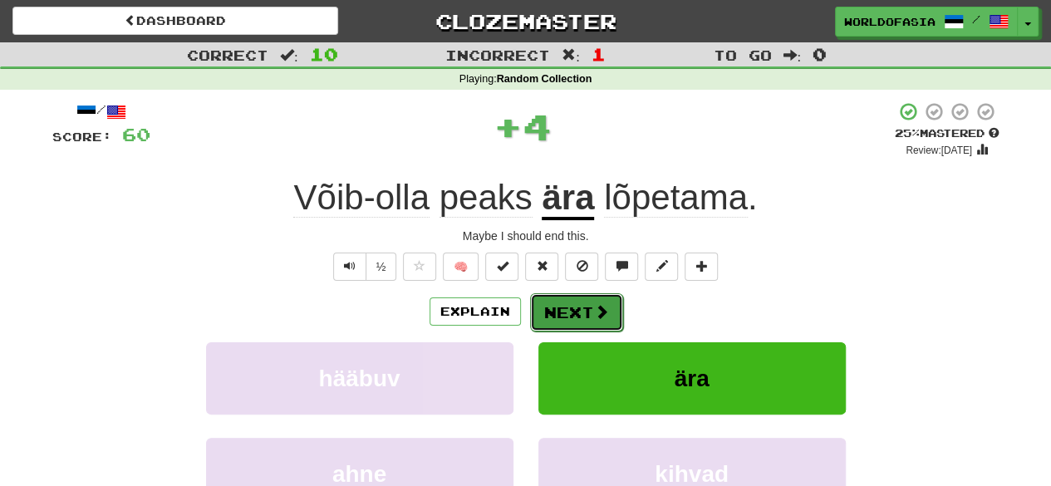
click at [567, 310] on button "Next" at bounding box center [576, 312] width 93 height 38
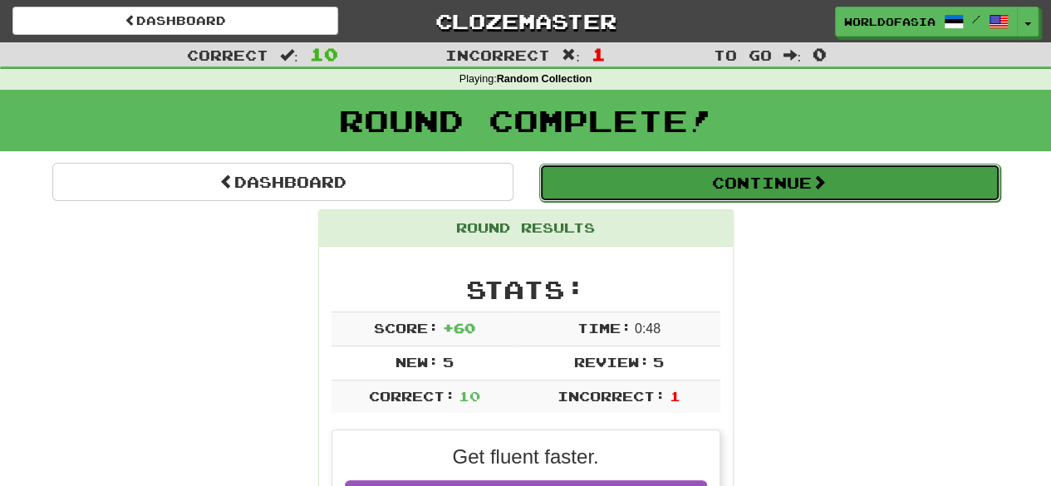
click at [733, 184] on button "Continue" at bounding box center [769, 183] width 461 height 38
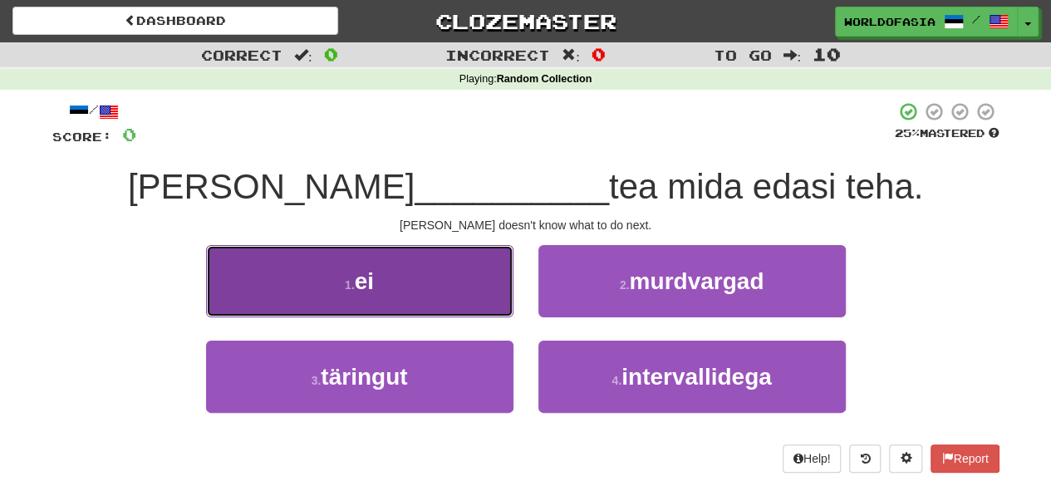
click at [429, 295] on button "1 . ei" at bounding box center [359, 281] width 307 height 72
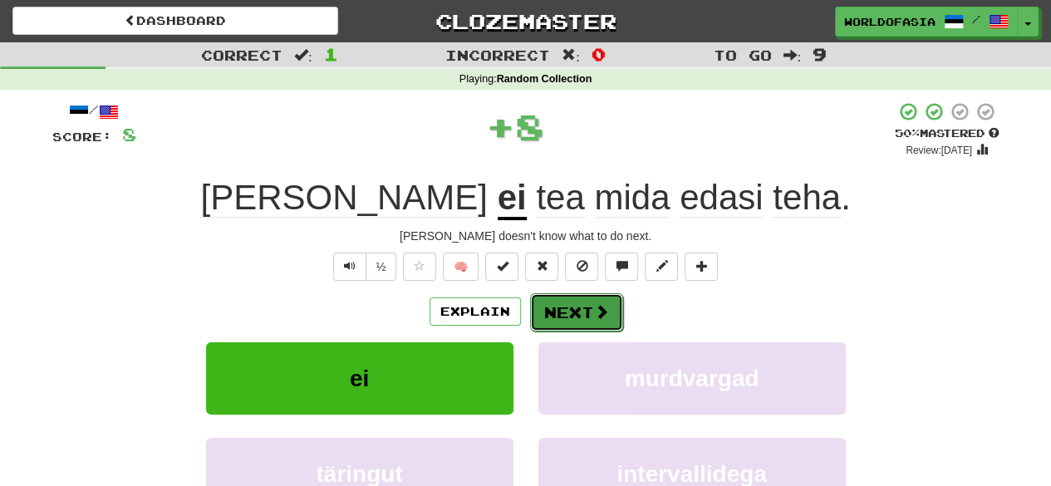
click at [567, 323] on button "Next" at bounding box center [576, 312] width 93 height 38
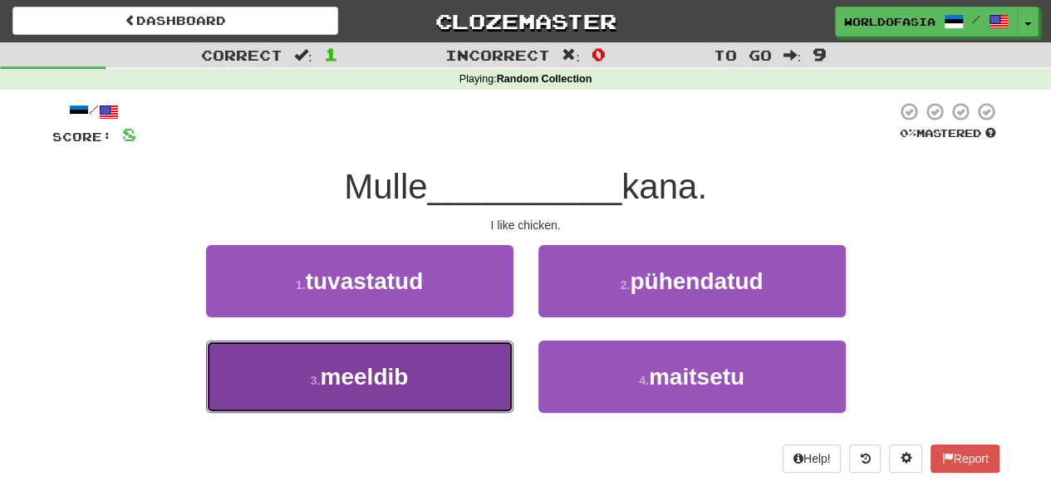
click at [435, 368] on button "3 . meeldib" at bounding box center [359, 377] width 307 height 72
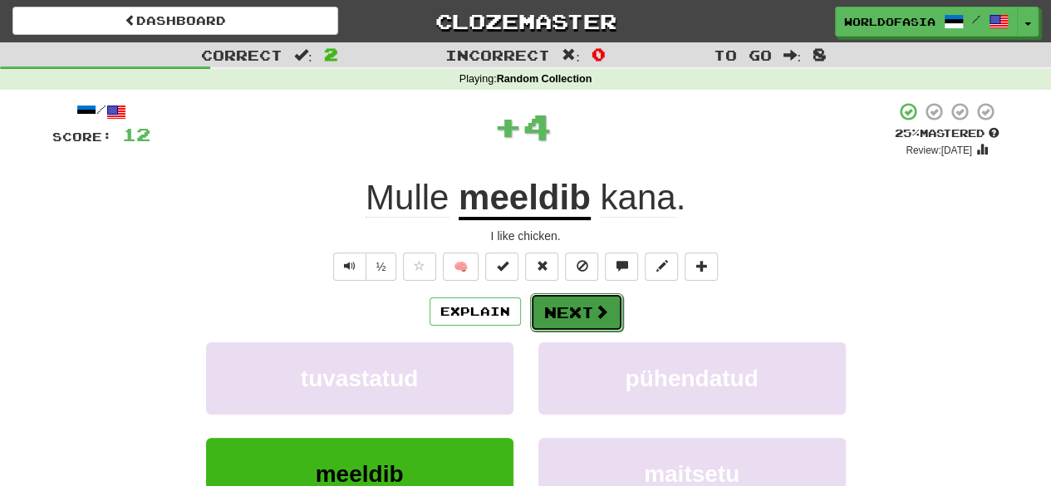
click at [569, 305] on button "Next" at bounding box center [576, 312] width 93 height 38
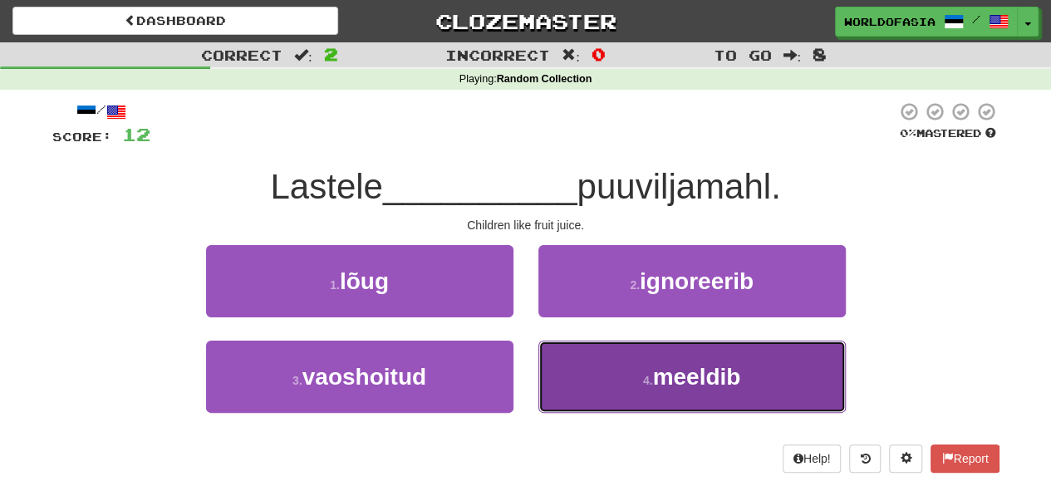
click at [595, 366] on button "4 . meeldib" at bounding box center [691, 377] width 307 height 72
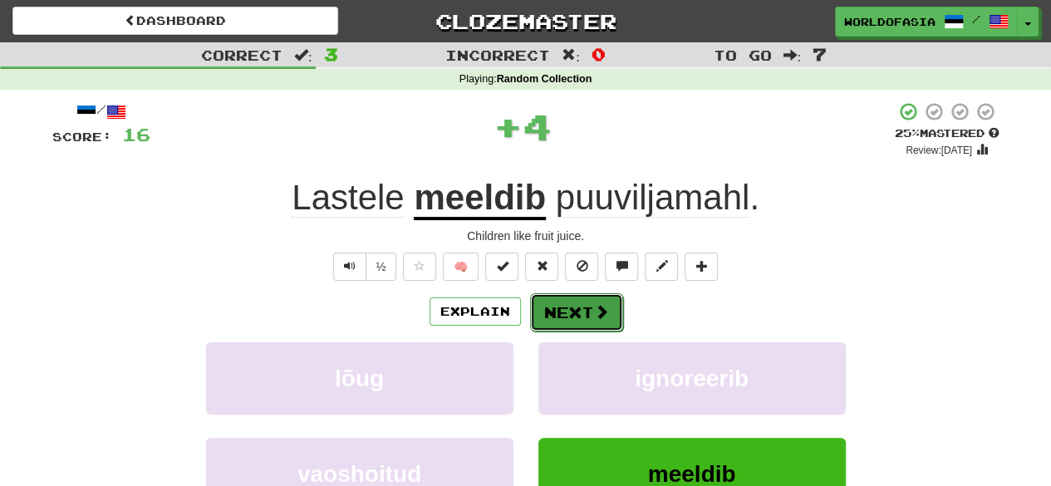
click at [572, 316] on button "Next" at bounding box center [576, 312] width 93 height 38
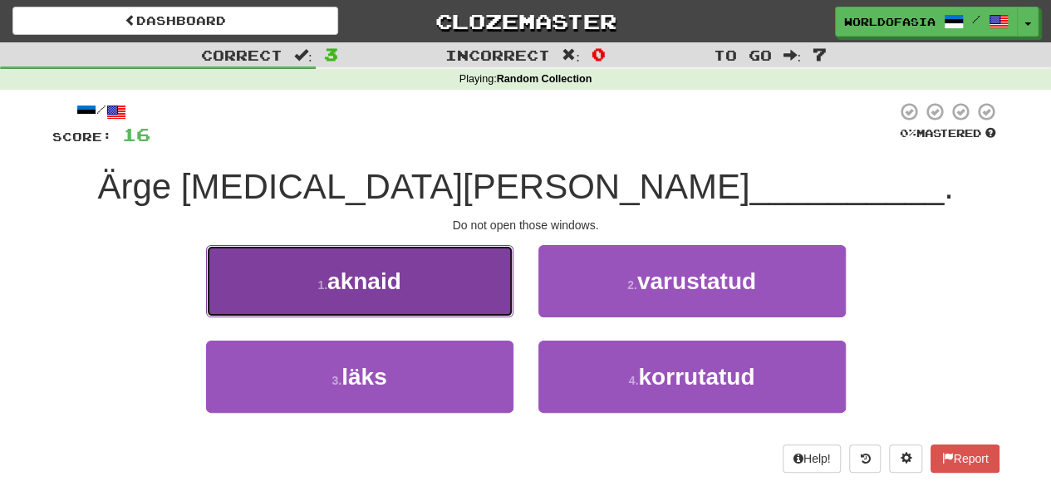
click at [442, 302] on button "1 . aknaid" at bounding box center [359, 281] width 307 height 72
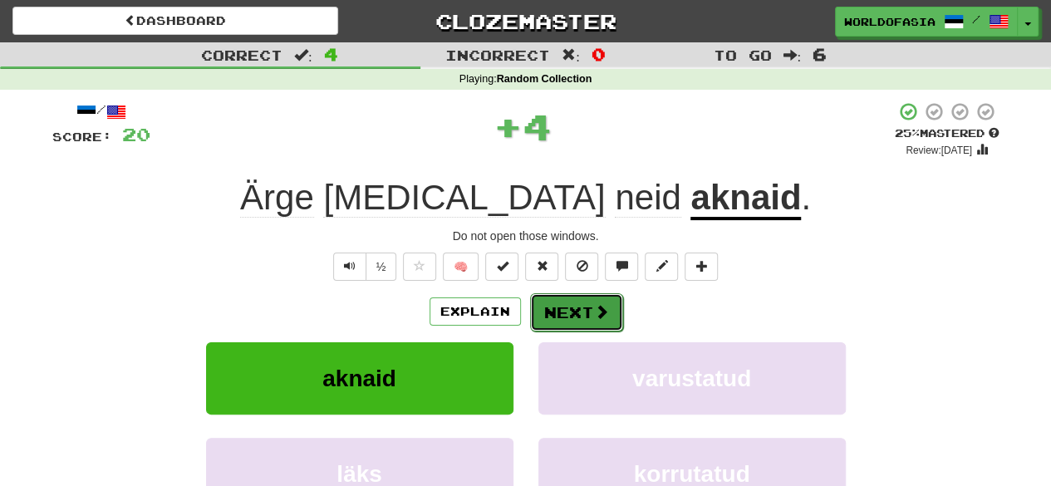
click at [588, 304] on button "Next" at bounding box center [576, 312] width 93 height 38
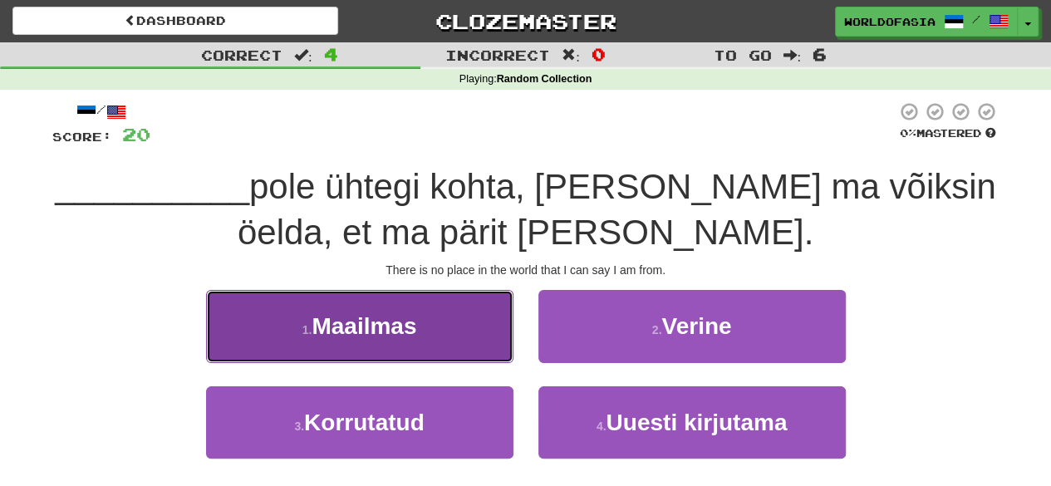
click at [390, 317] on span "Maailmas" at bounding box center [363, 326] width 105 height 26
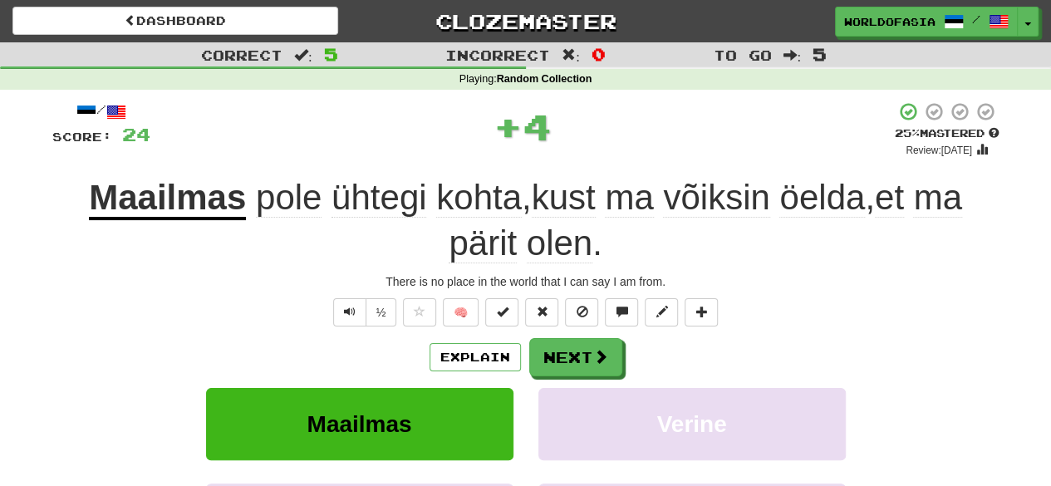
click at [250, 314] on div "½ 🧠" at bounding box center [525, 312] width 947 height 28
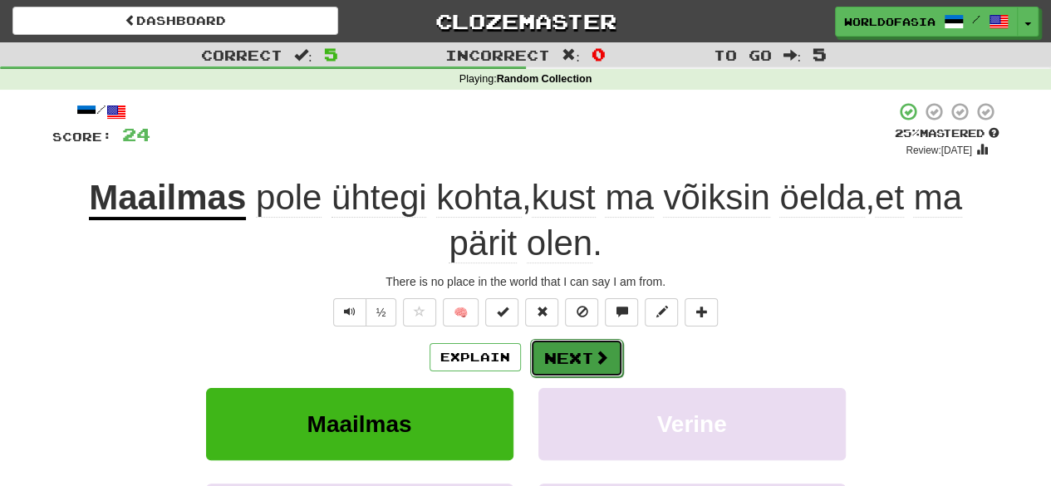
click at [590, 360] on button "Next" at bounding box center [576, 358] width 93 height 38
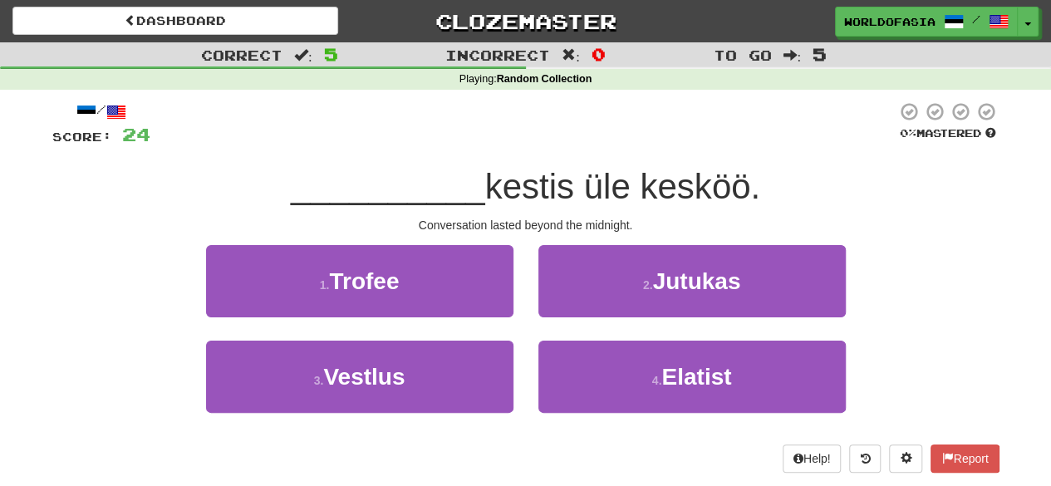
click at [527, 183] on span "kestis üle kesköö." at bounding box center [623, 186] width 276 height 39
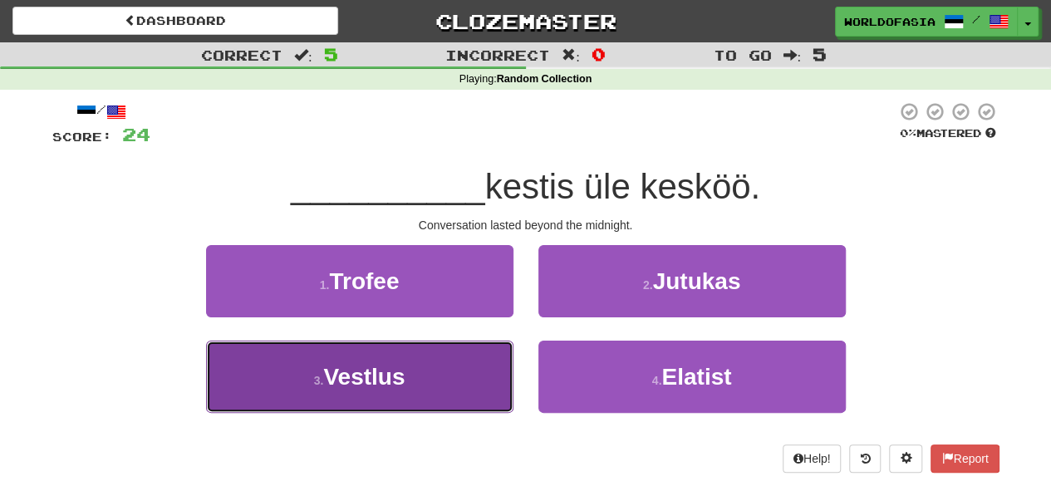
click at [404, 364] on span "Vestlus" at bounding box center [363, 377] width 81 height 26
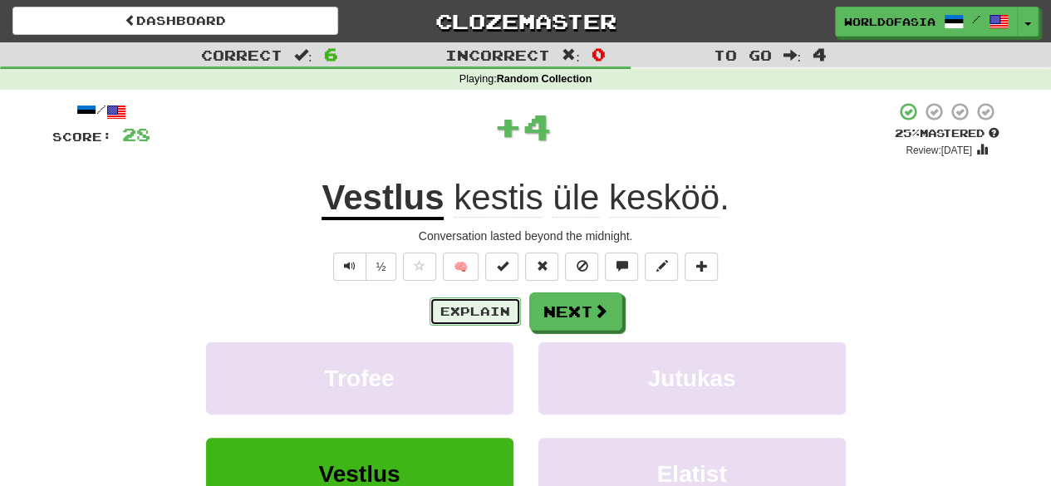
click at [468, 315] on button "Explain" at bounding box center [474, 311] width 91 height 28
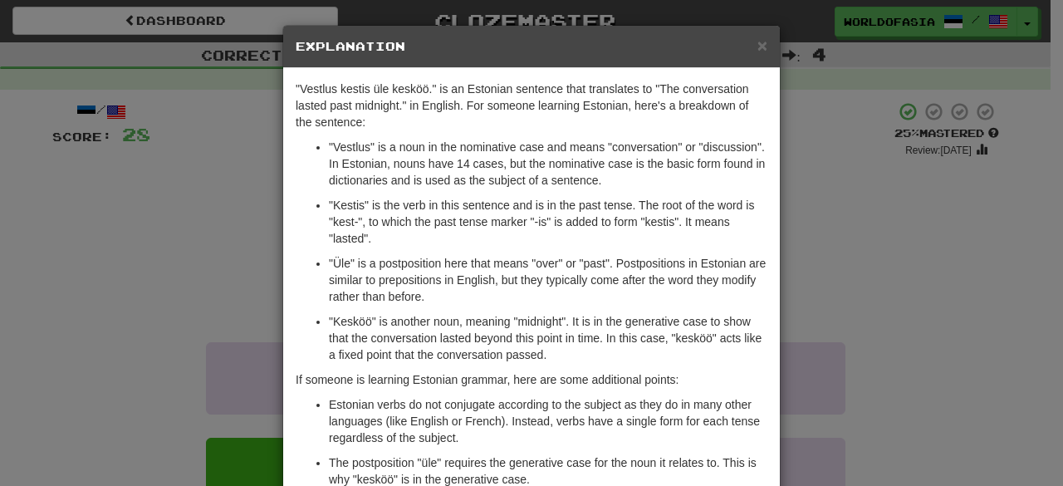
click at [859, 253] on div "× Explanation "Vestlus kestis üle kesköö." is an Estonian sentence that transla…" at bounding box center [531, 243] width 1063 height 486
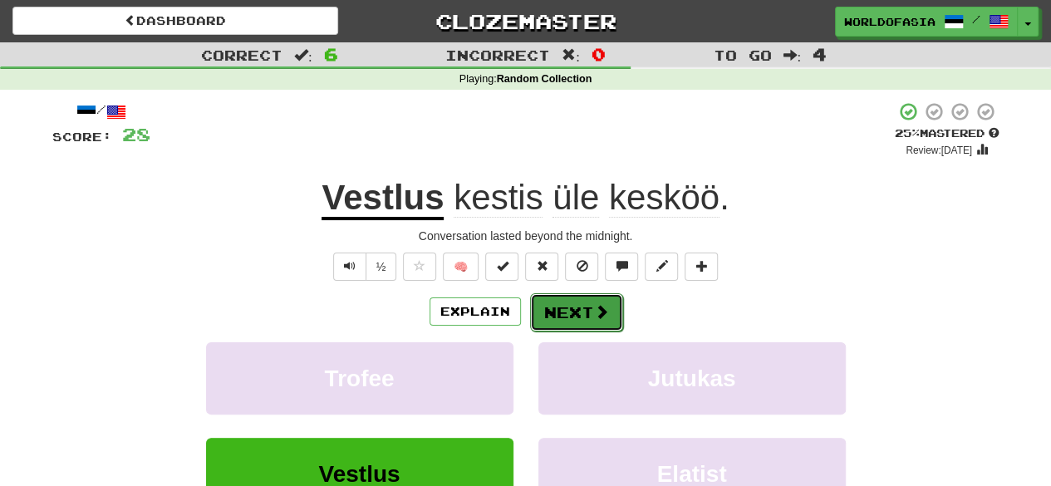
click at [570, 295] on button "Next" at bounding box center [576, 312] width 93 height 38
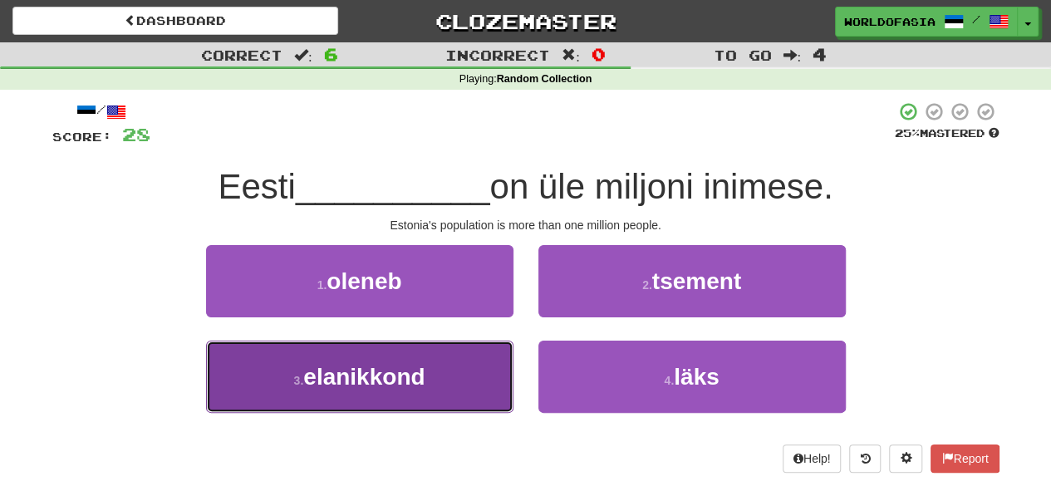
click at [436, 371] on button "3 . elanikkond" at bounding box center [359, 377] width 307 height 72
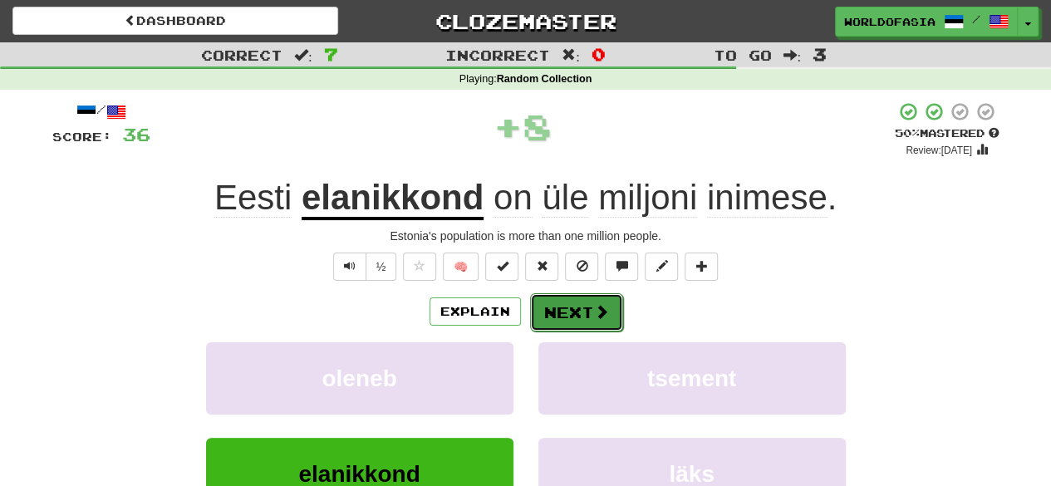
click at [562, 302] on button "Next" at bounding box center [576, 312] width 93 height 38
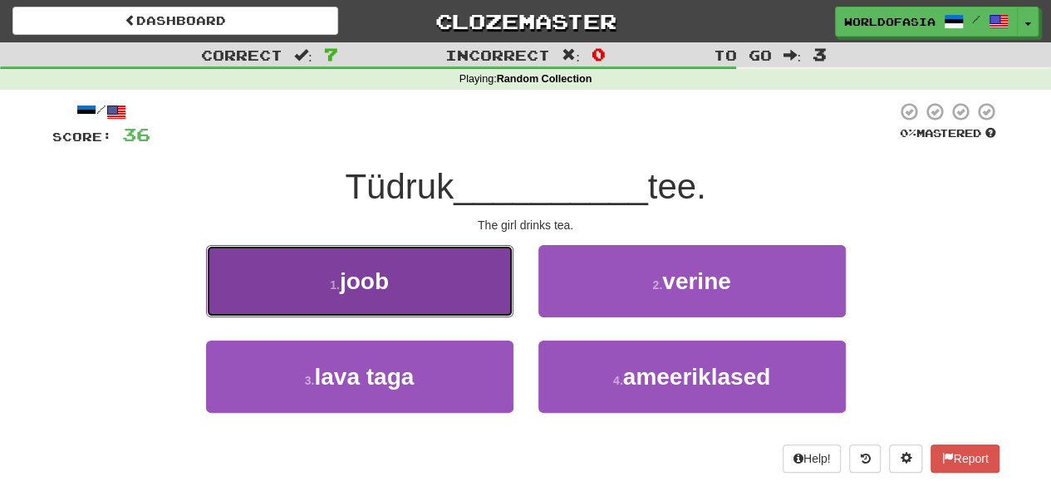
click at [426, 284] on button "1 . joob" at bounding box center [359, 281] width 307 height 72
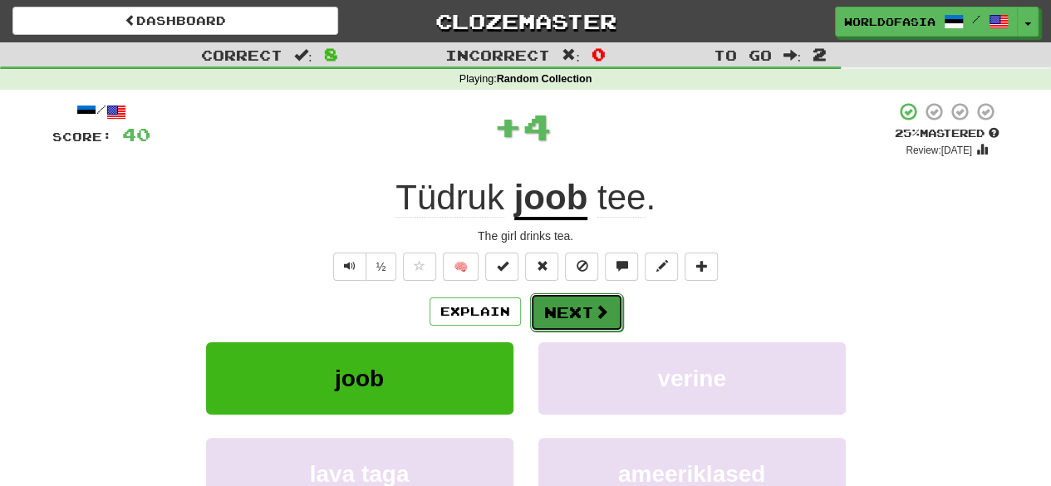
click at [574, 315] on button "Next" at bounding box center [576, 312] width 93 height 38
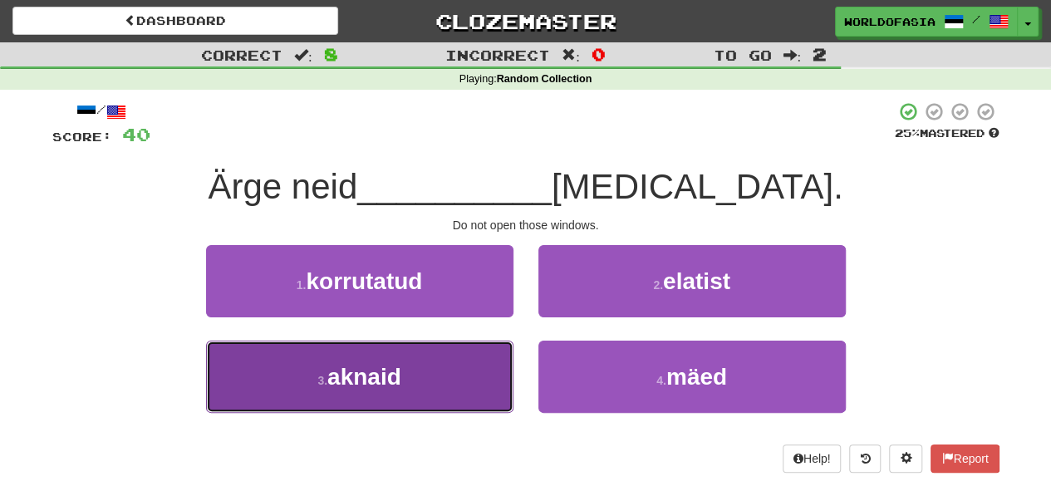
click at [421, 348] on button "3 . aknaid" at bounding box center [359, 377] width 307 height 72
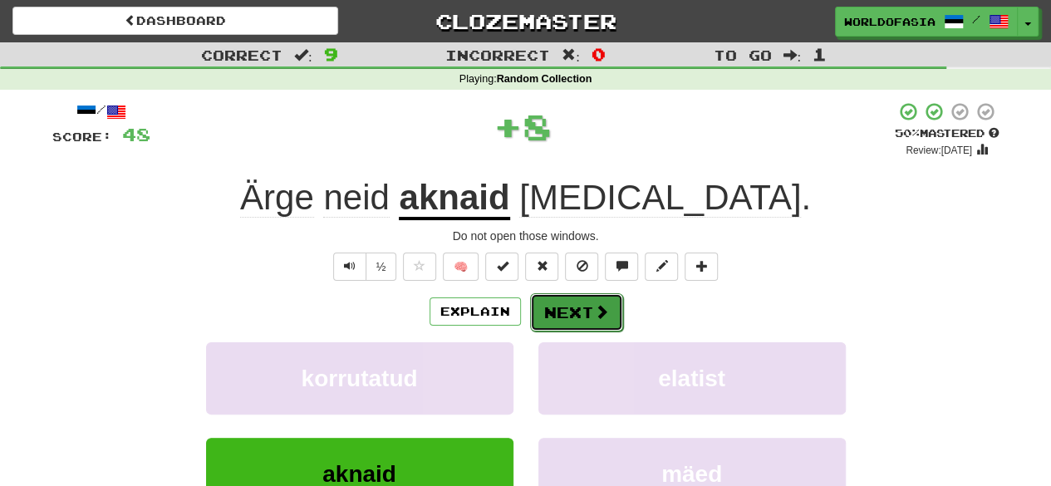
click at [601, 313] on span at bounding box center [601, 311] width 15 height 15
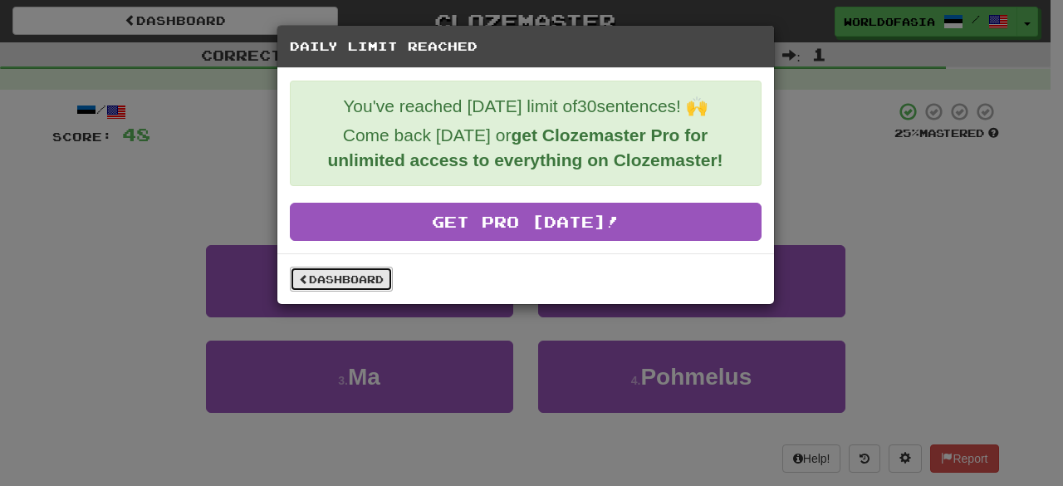
click at [321, 271] on link "Dashboard" at bounding box center [341, 279] width 103 height 25
